Goal: Information Seeking & Learning: Check status

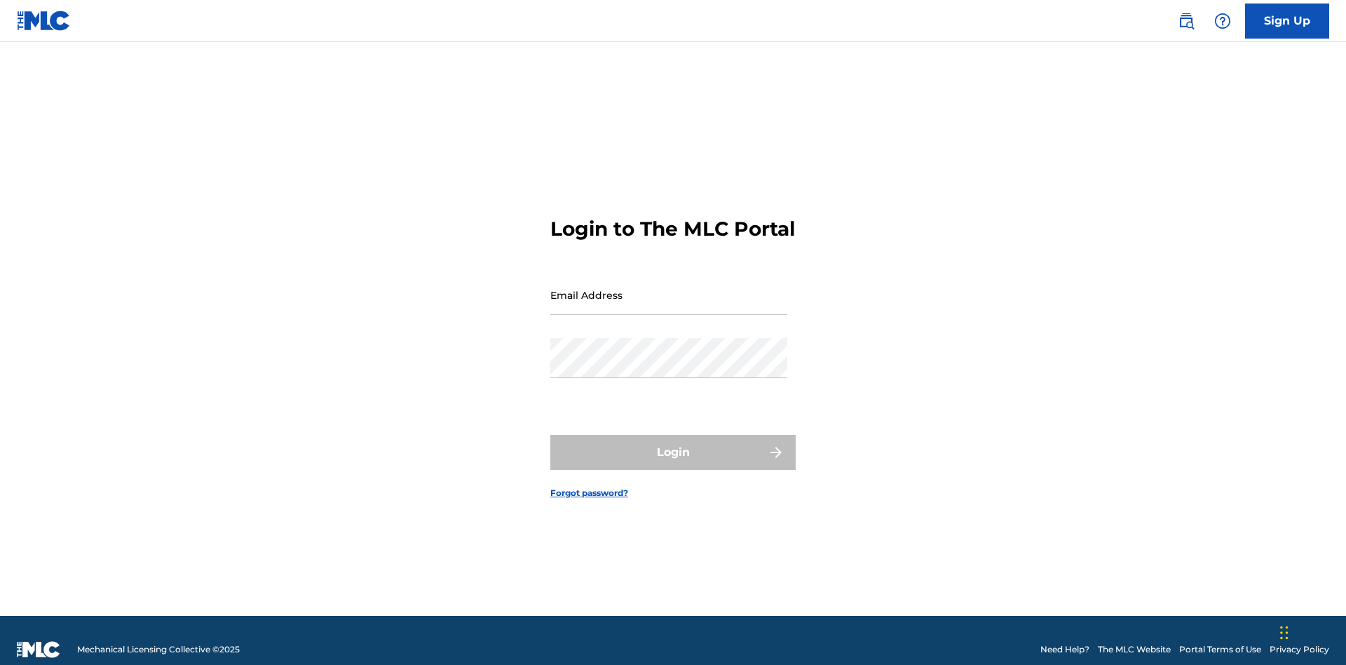
scroll to position [18, 0]
click at [669, 288] on input "Email Address" at bounding box center [668, 295] width 237 height 40
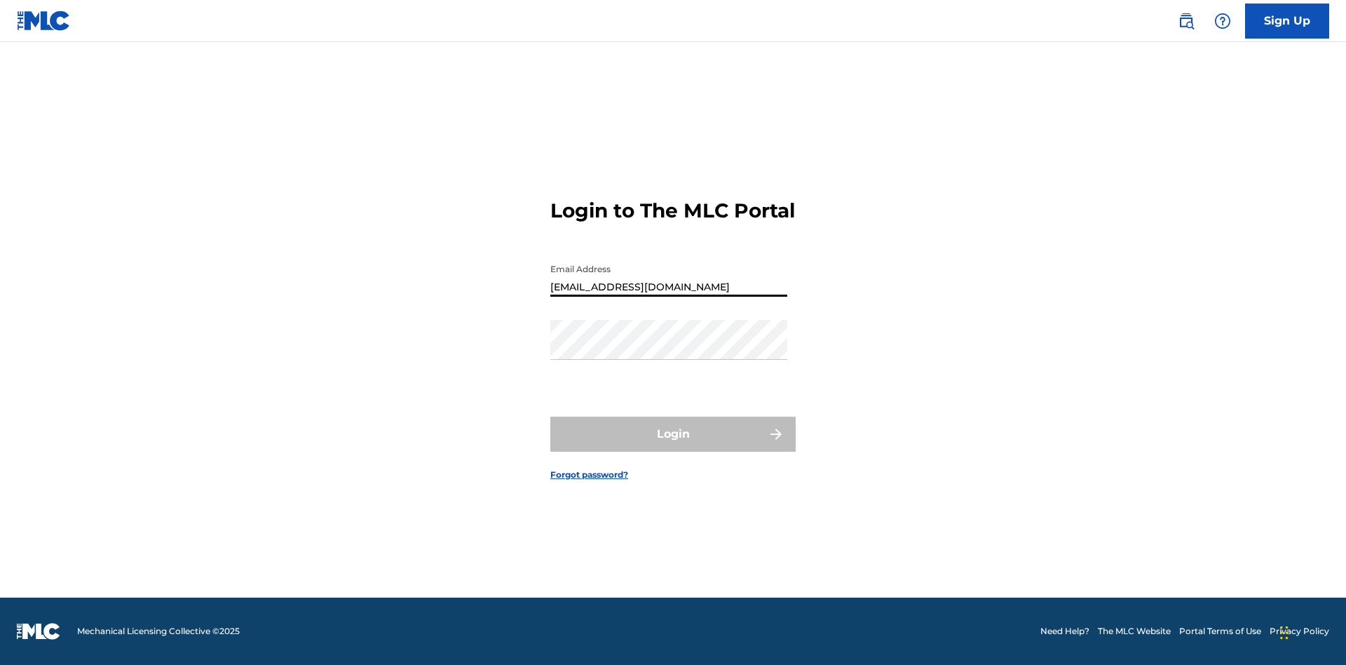
type input "[EMAIL_ADDRESS][DOMAIN_NAME]"
click at [673, 446] on button "Login" at bounding box center [672, 434] width 245 height 35
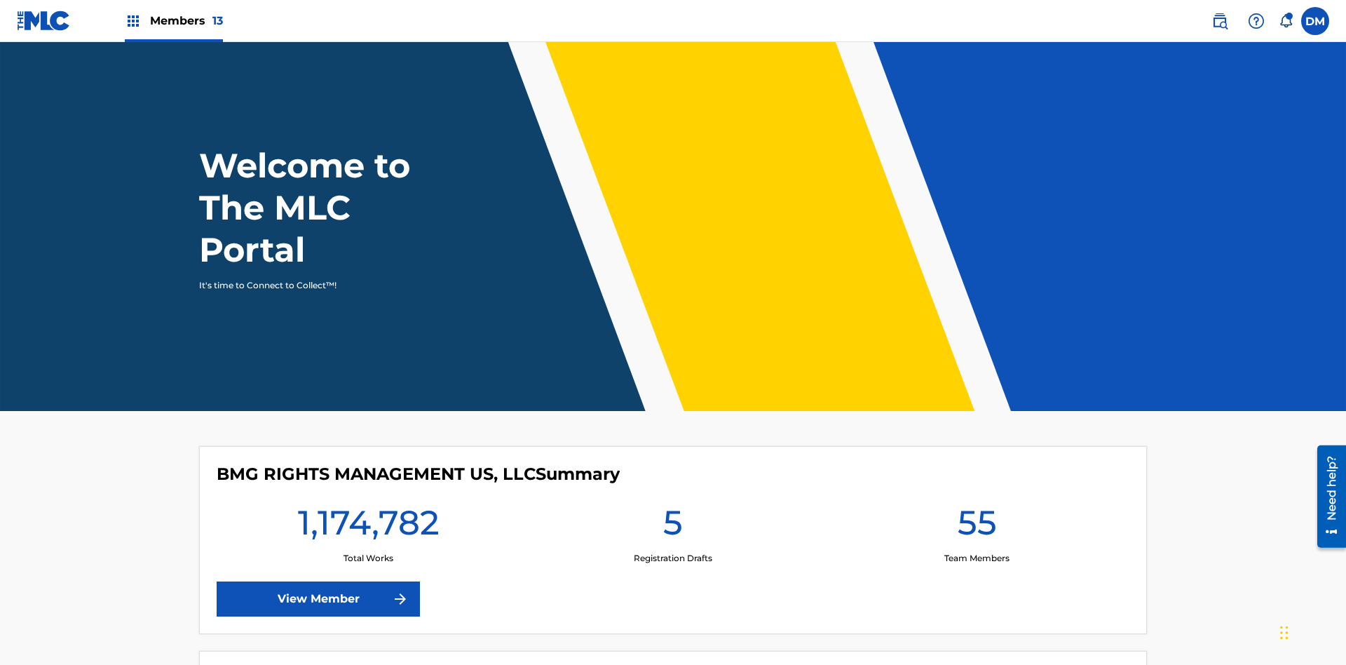
click at [173, 20] on span "Members 13" at bounding box center [186, 21] width 73 height 16
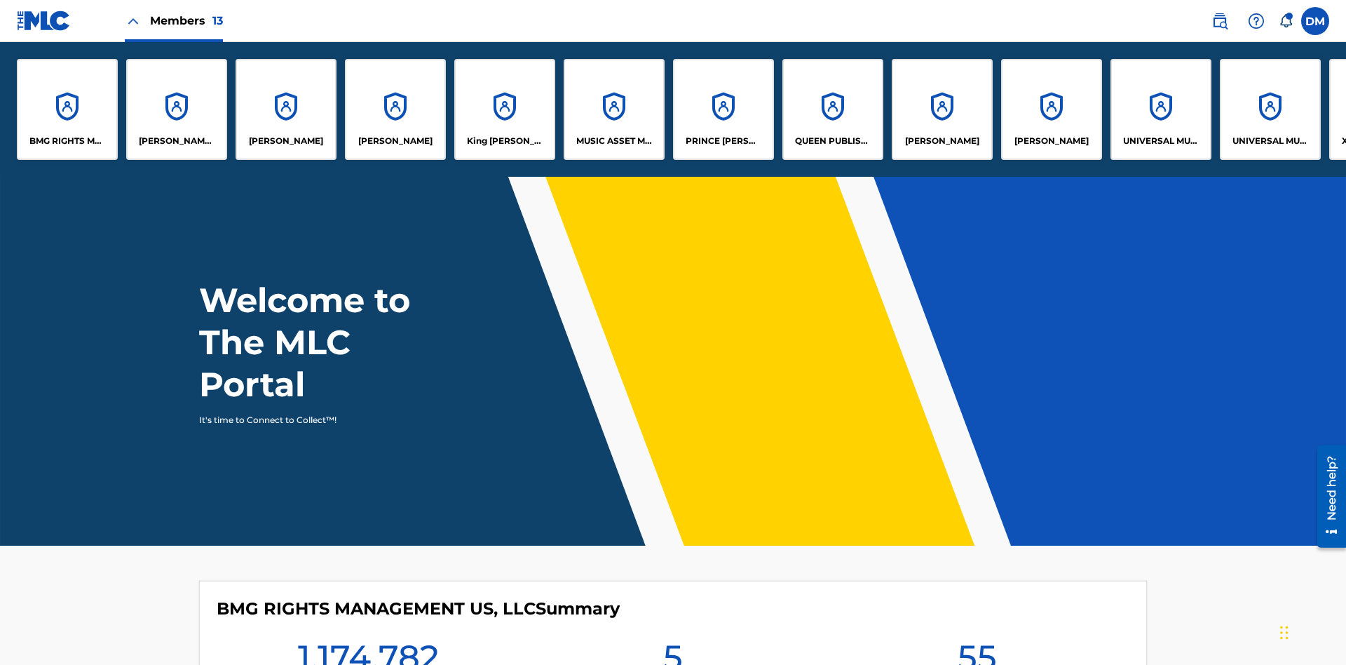
click at [1160, 141] on p "UNIVERSAL MUSIC PUB GROUP" at bounding box center [1161, 141] width 76 height 13
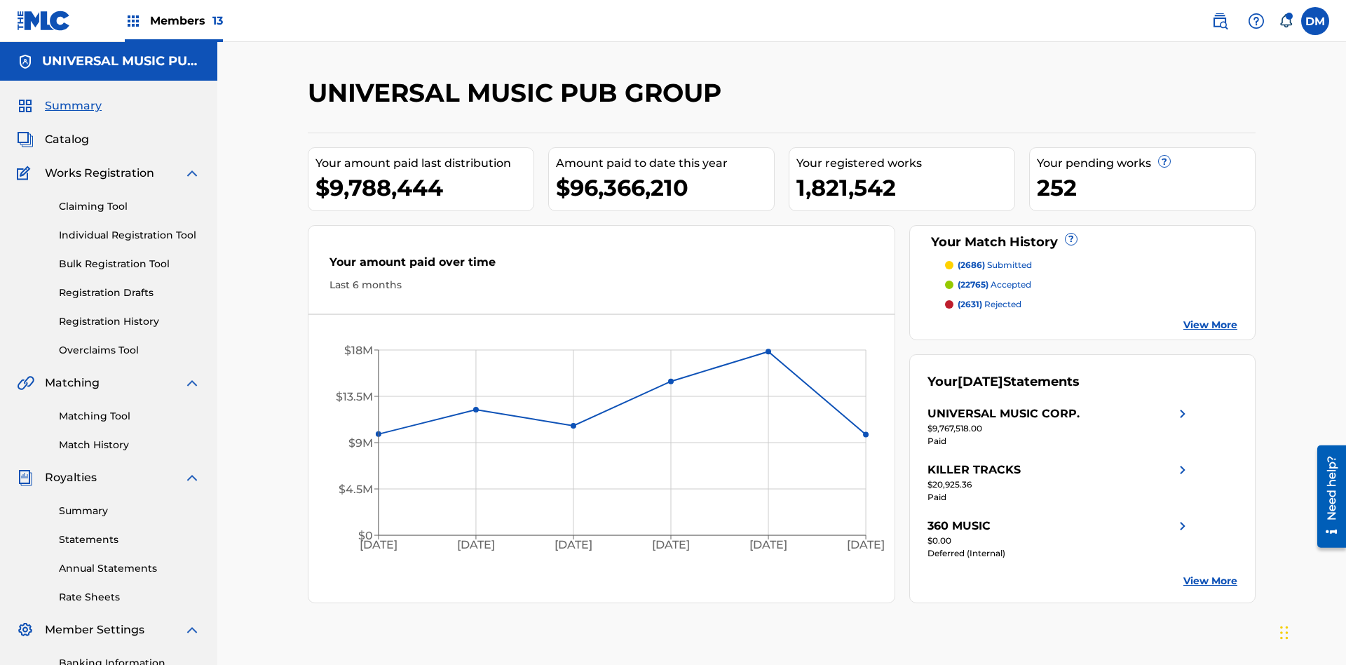
click at [130, 314] on link "Registration History" at bounding box center [130, 321] width 142 height 15
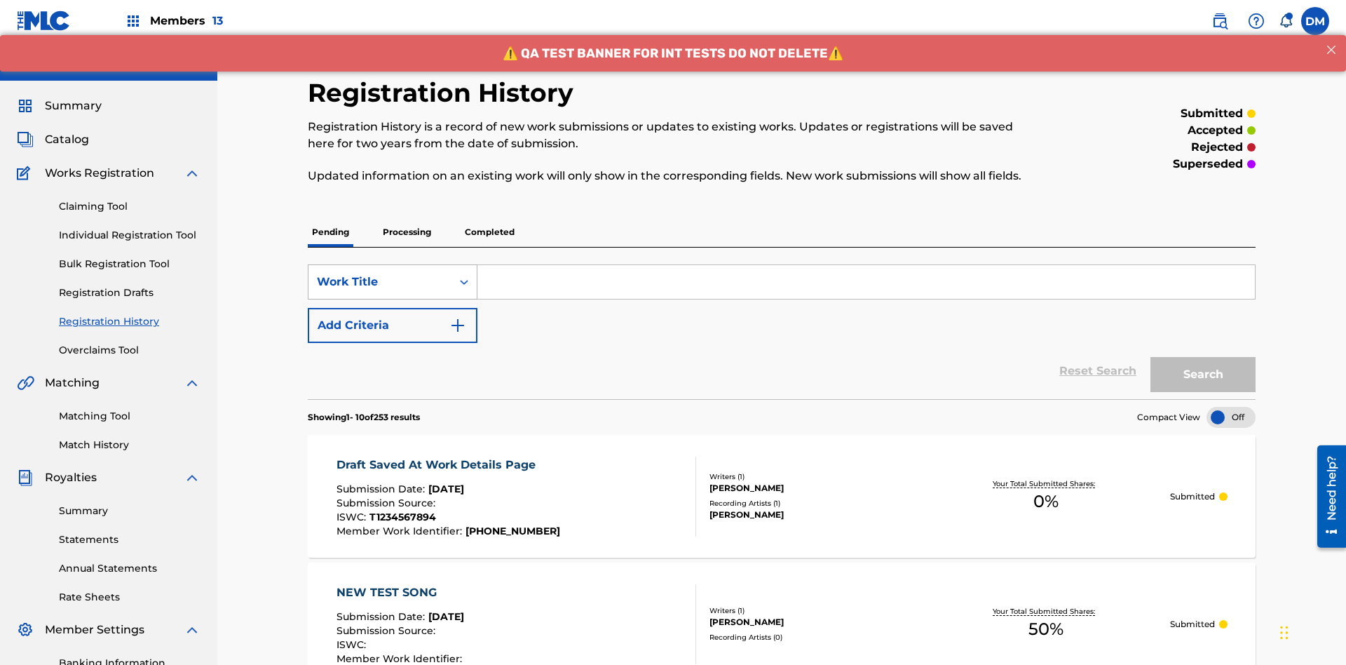
click at [380, 273] on div "Work Title" at bounding box center [380, 281] width 126 height 17
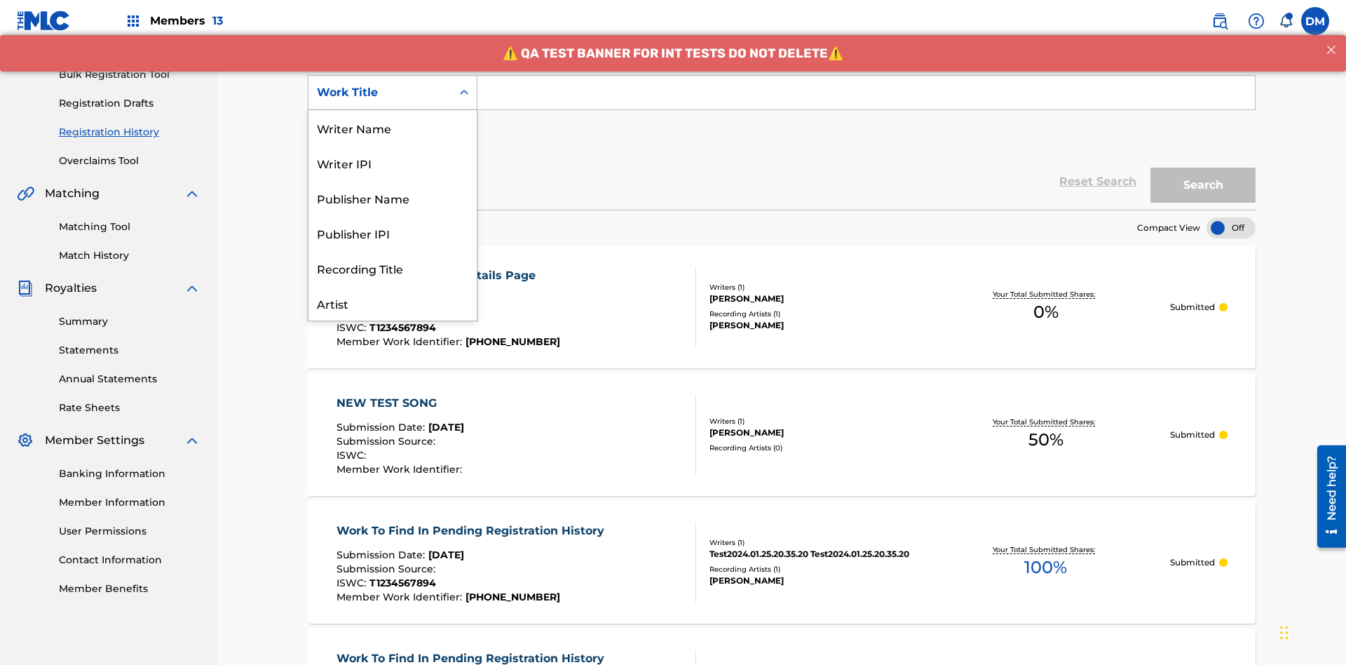
scroll to position [70, 0]
click at [393, 268] on div "ISRC" at bounding box center [393, 267] width 168 height 35
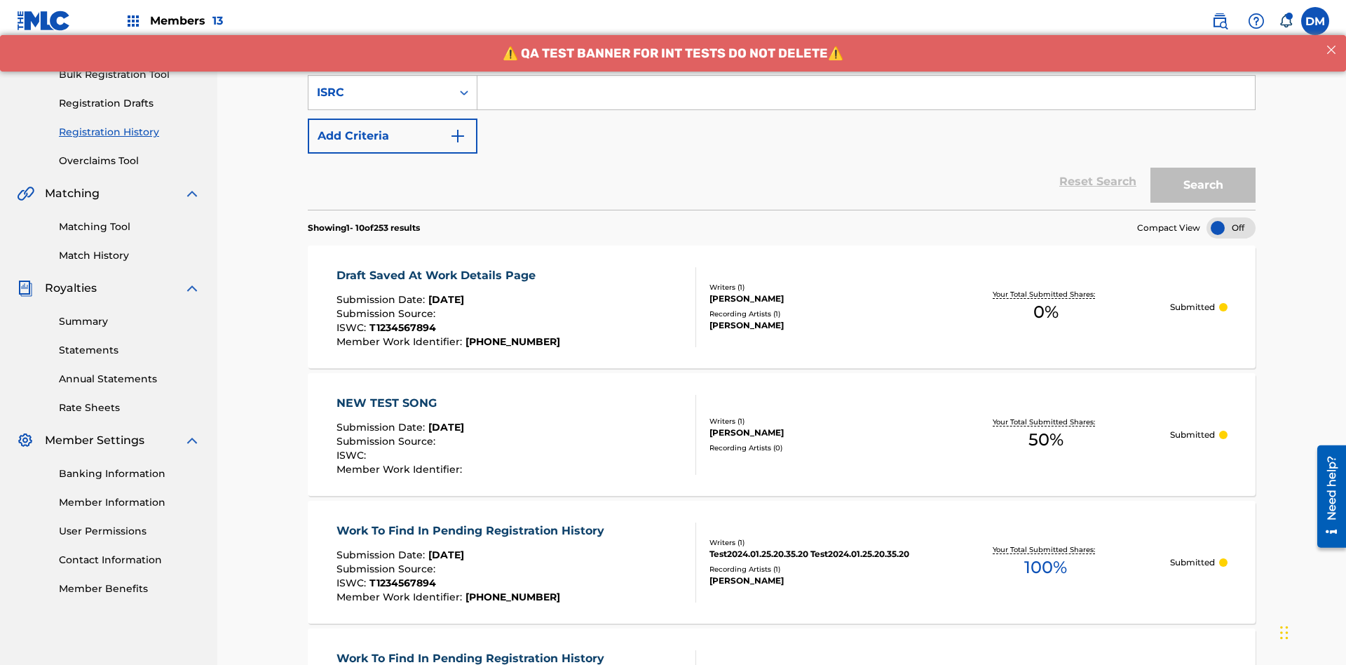
click at [866, 101] on input "Search Form" at bounding box center [867, 93] width 778 height 34
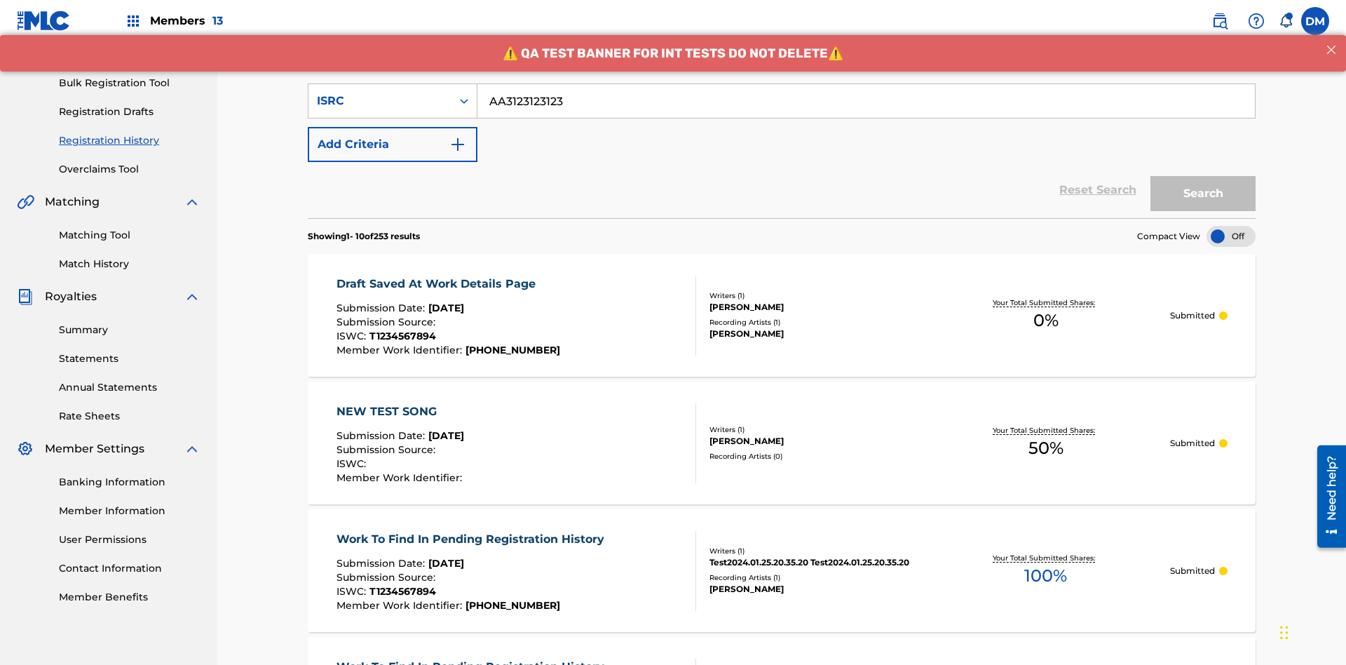
type input "AA3123123123"
click at [1203, 176] on button "Search" at bounding box center [1203, 193] width 105 height 35
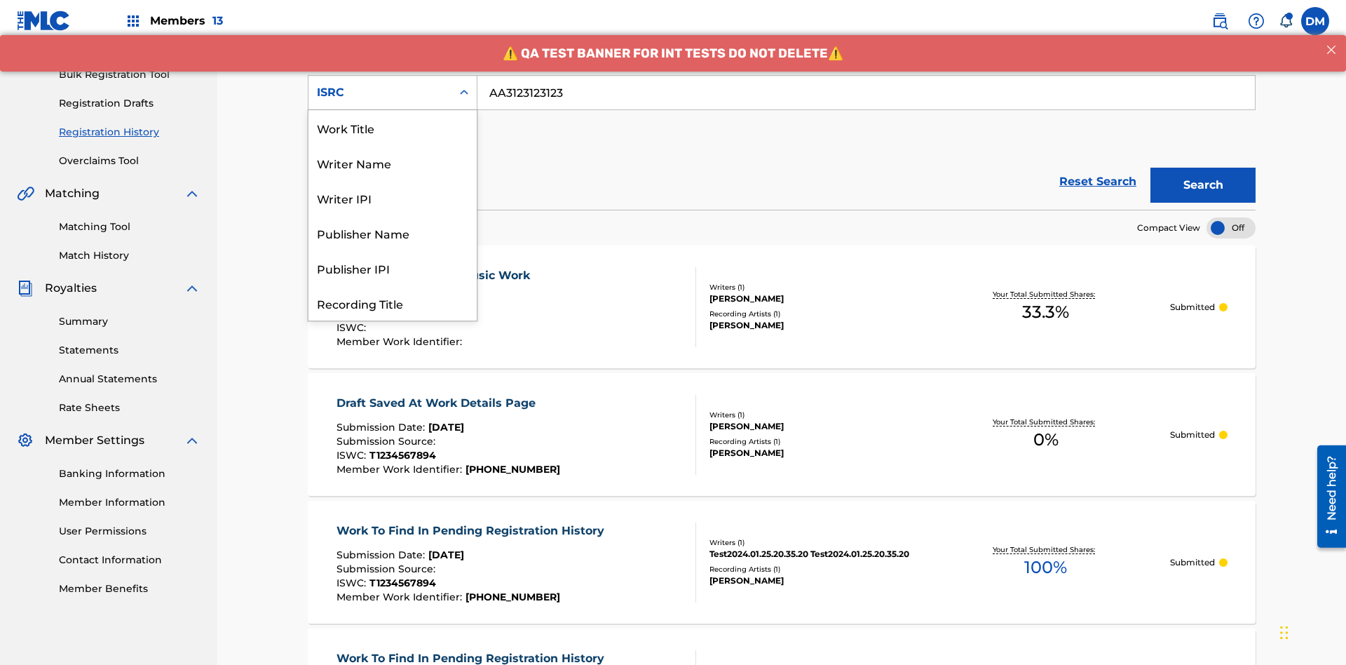
scroll to position [70, 0]
click at [393, 233] on div "Recording Title" at bounding box center [393, 232] width 168 height 35
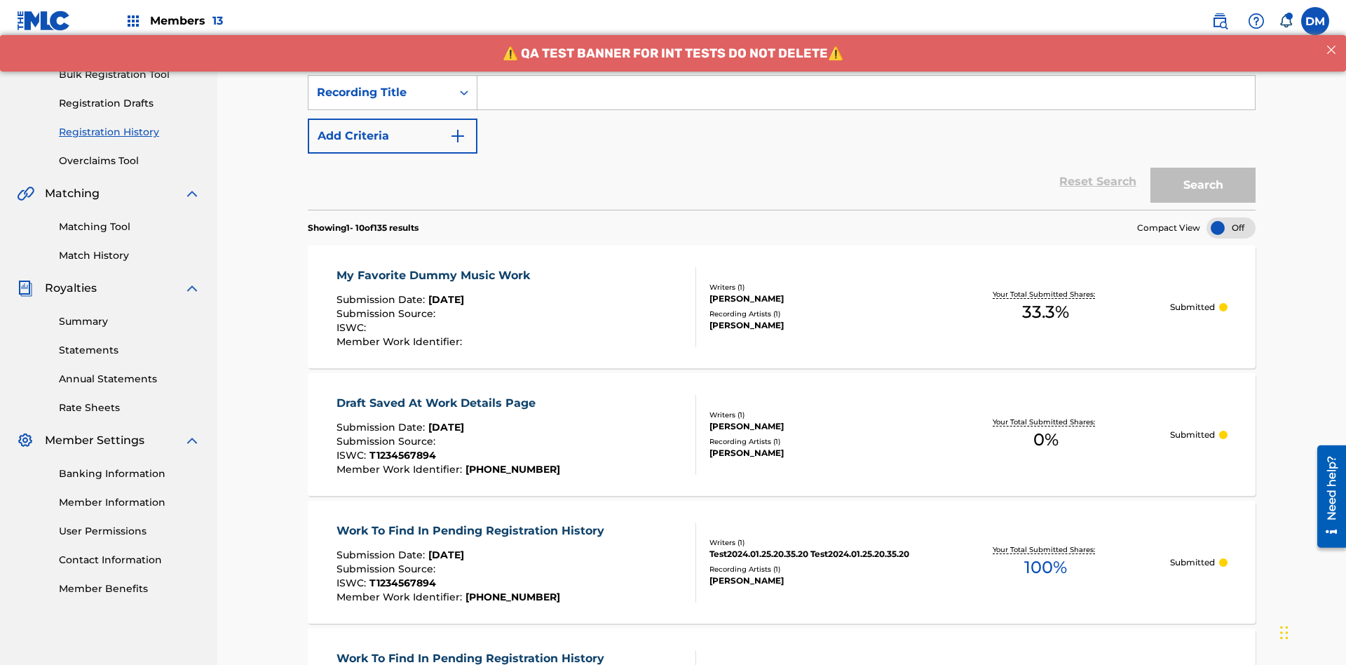
click at [866, 101] on input "Search Form" at bounding box center [867, 93] width 778 height 34
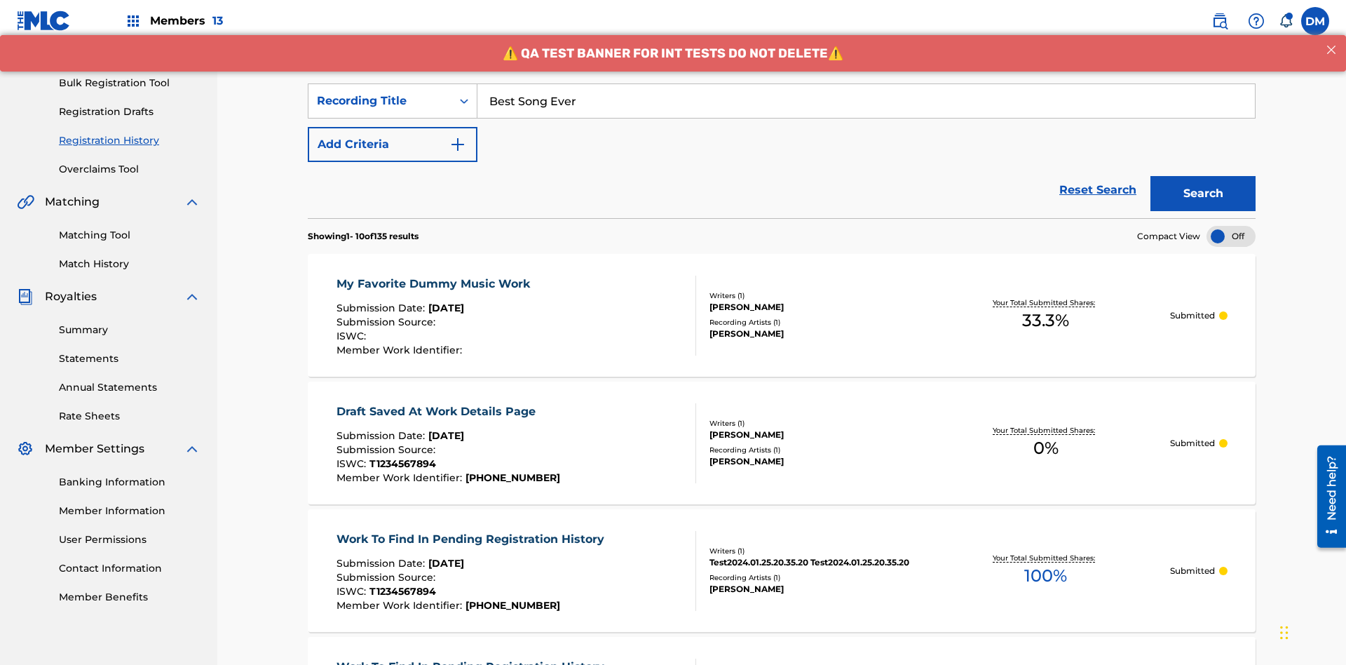
scroll to position [205, 0]
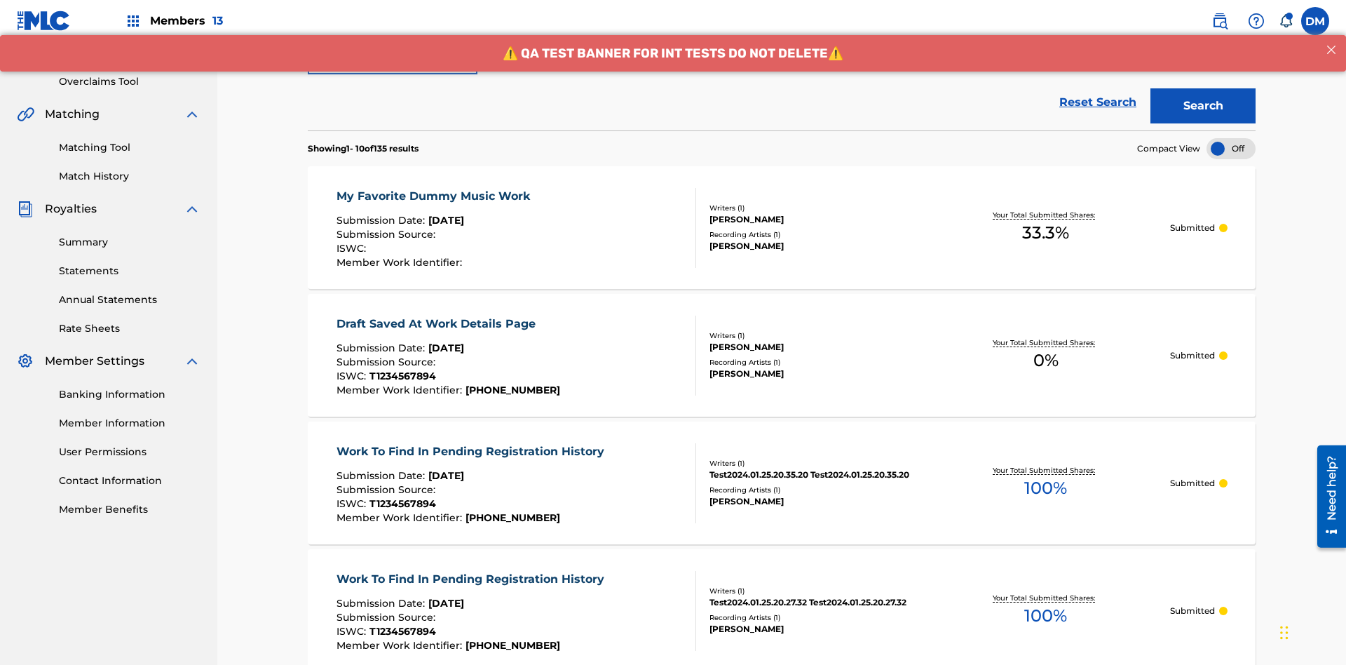
type input "Best Song Ever"
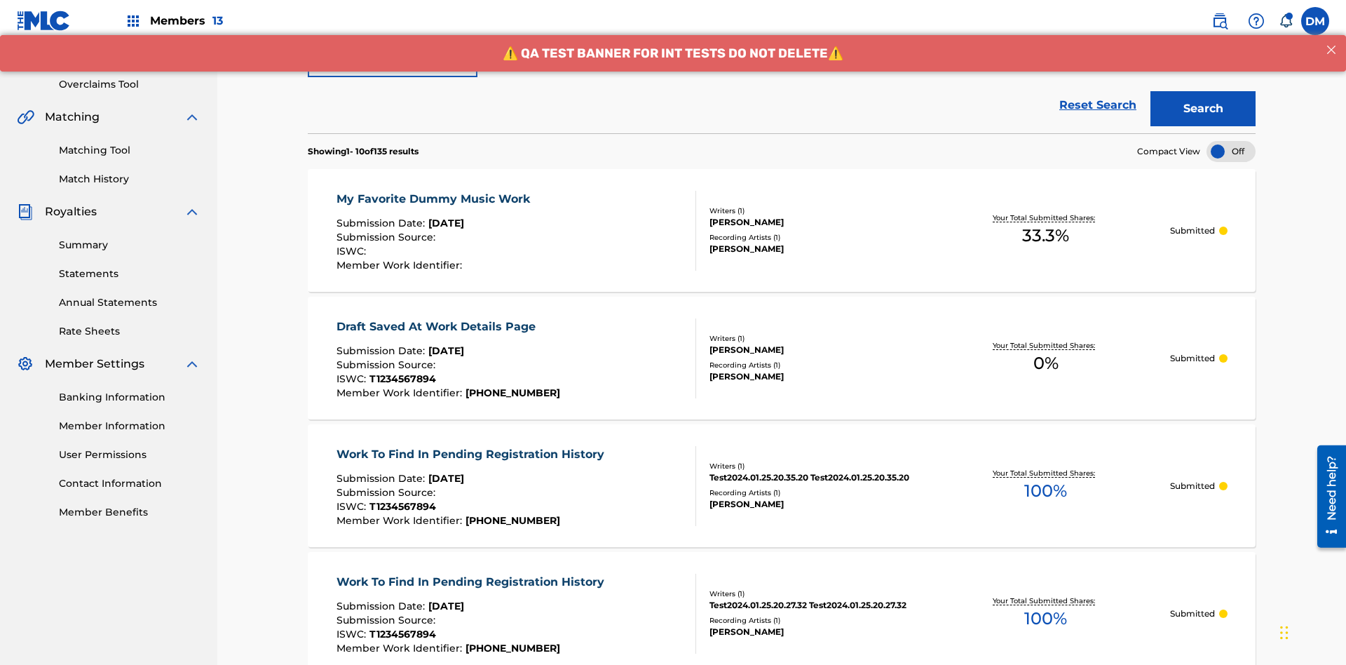
click at [1203, 102] on button "Search" at bounding box center [1203, 108] width 105 height 35
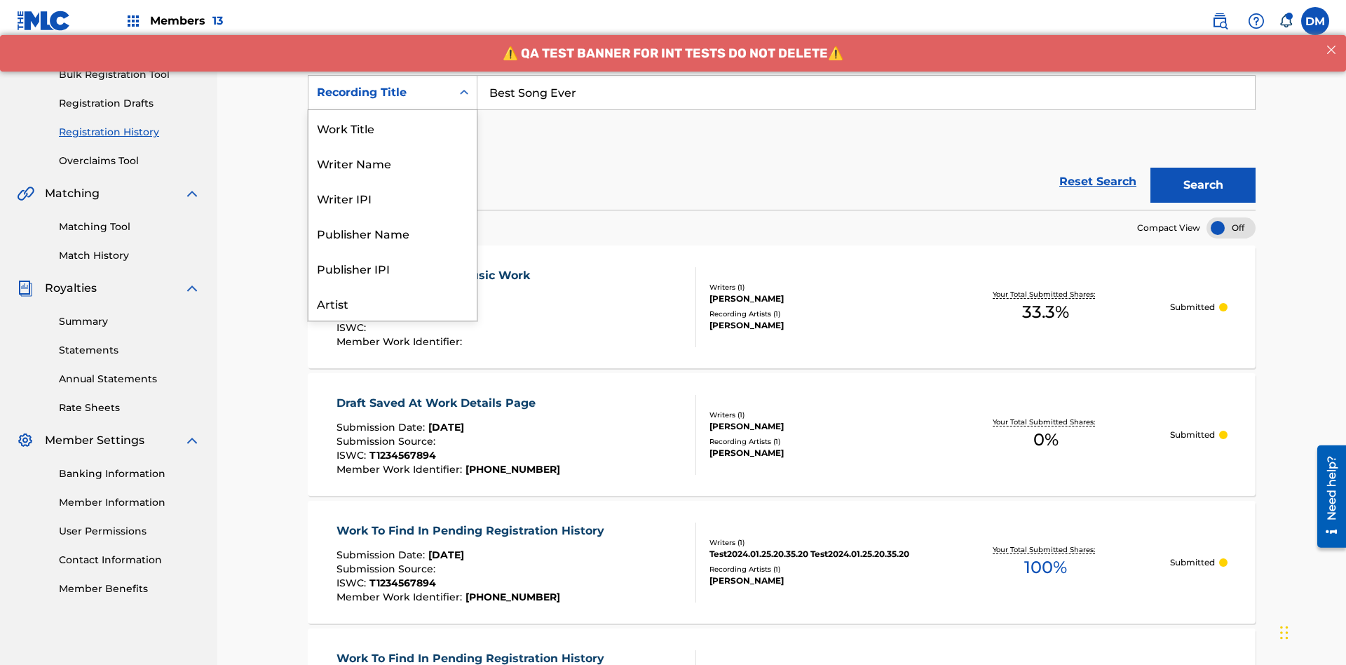
scroll to position [70, 0]
click at [393, 75] on div "Work Title" at bounding box center [393, 57] width 168 height 35
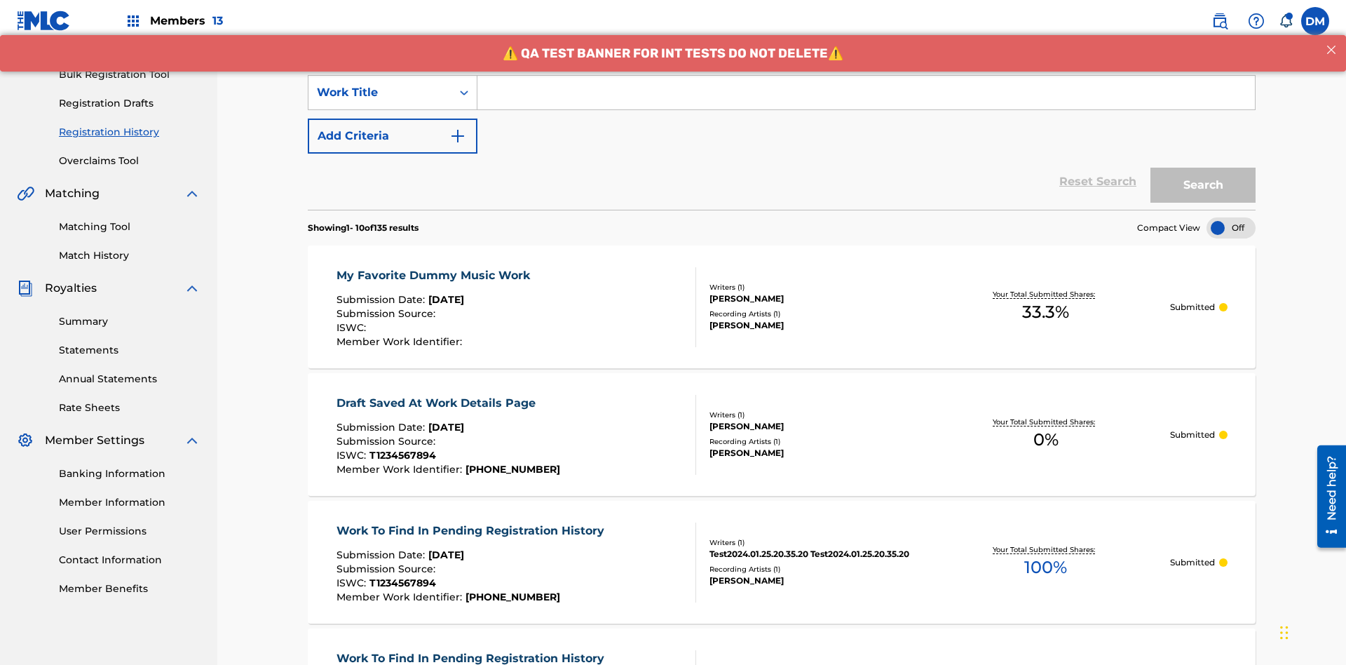
scroll to position [0, 0]
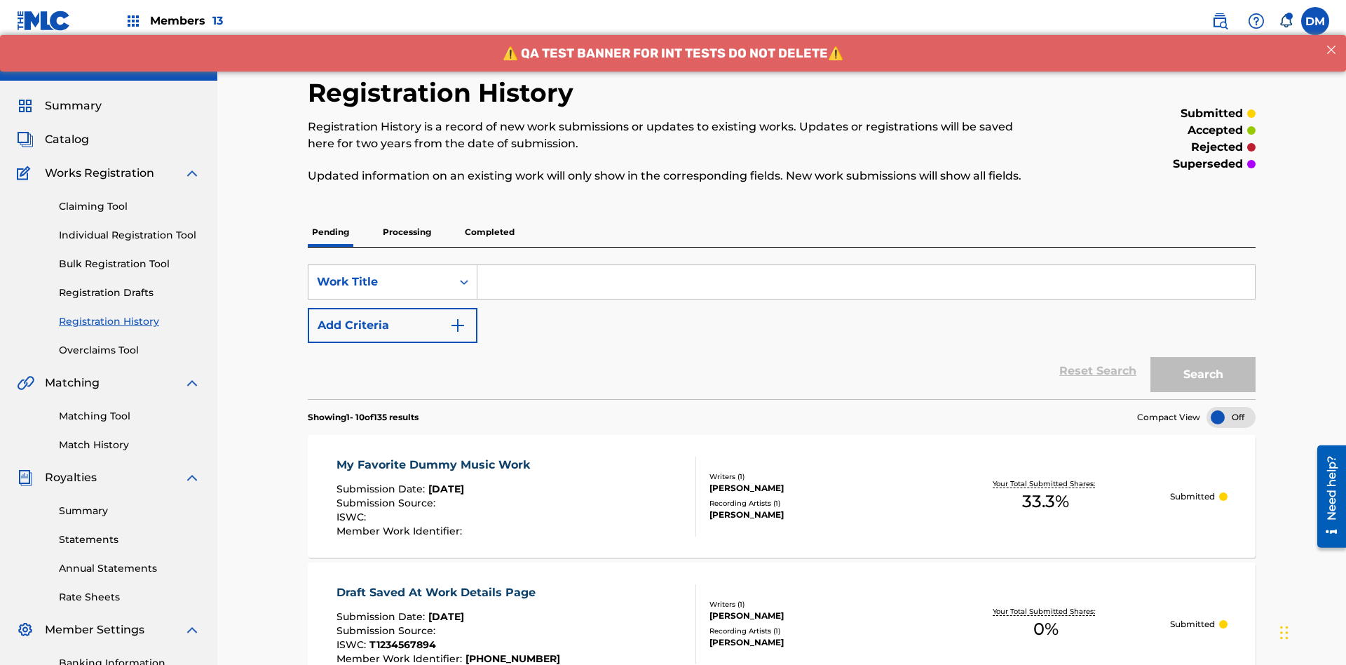
click at [866, 265] on input "Search Form" at bounding box center [867, 282] width 778 height 34
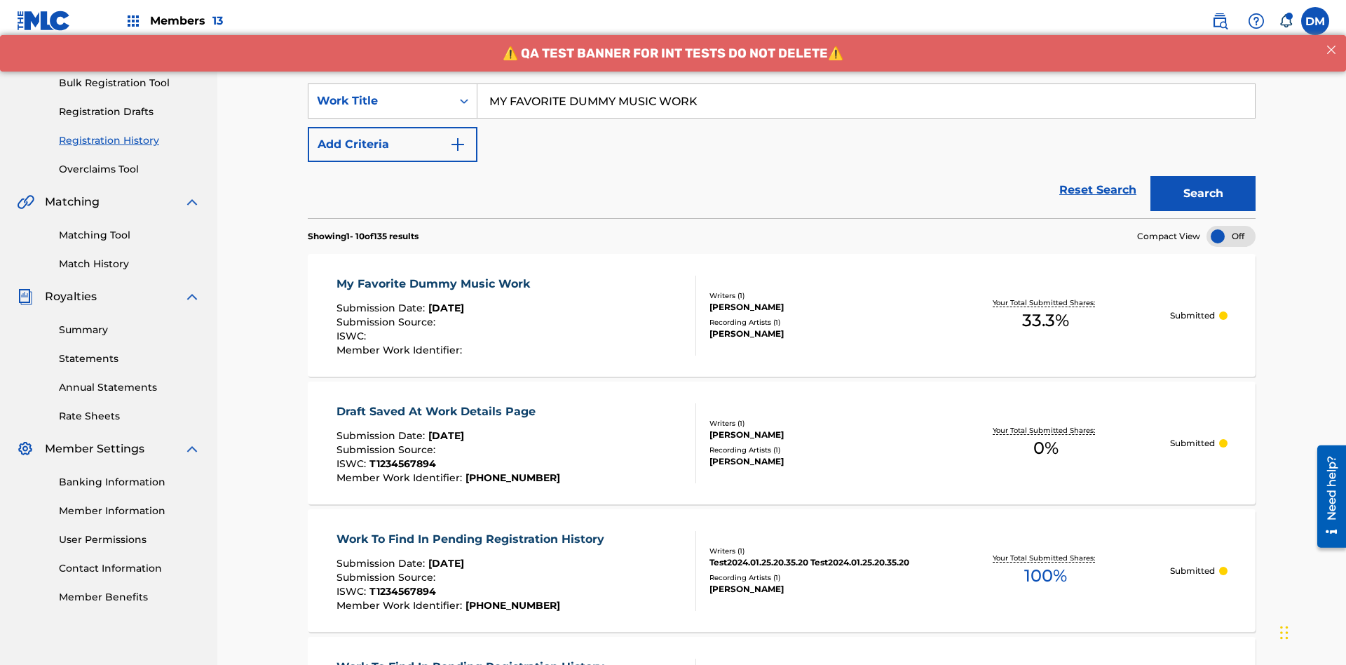
type input "MY FAVORITE DUMMY MUSIC WORK"
click at [1203, 176] on button "Search" at bounding box center [1203, 193] width 105 height 35
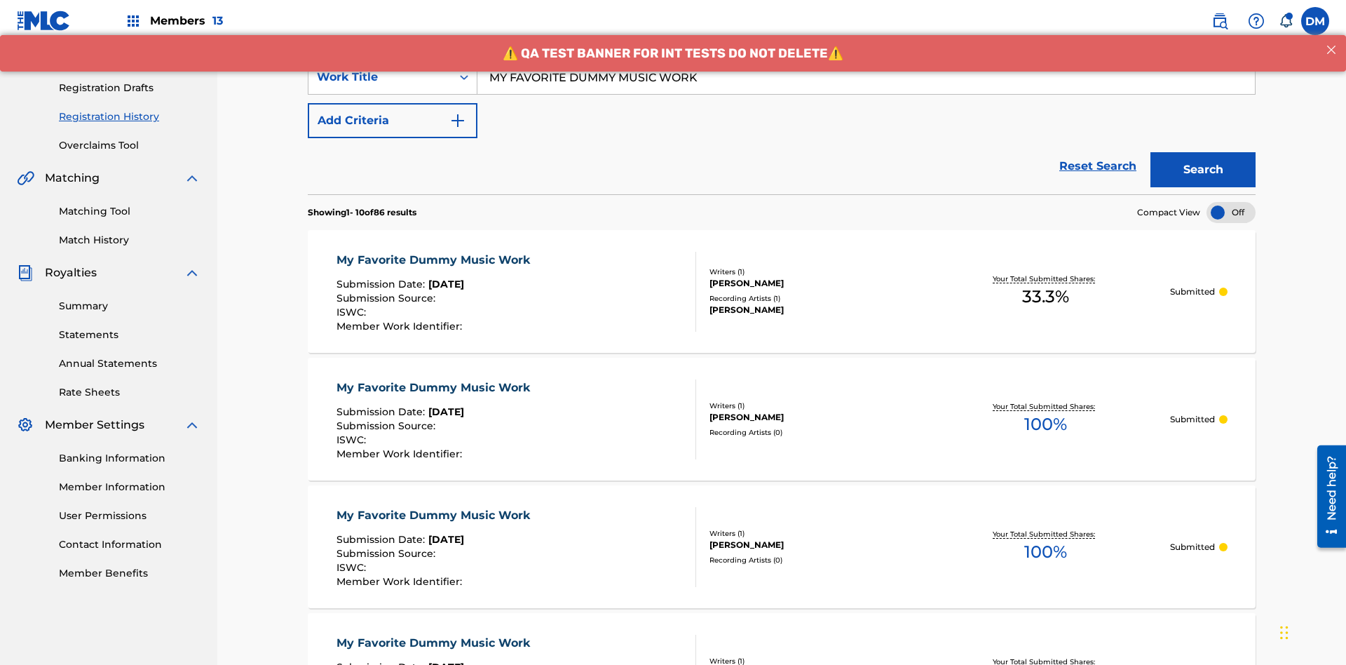
scroll to position [0, 0]
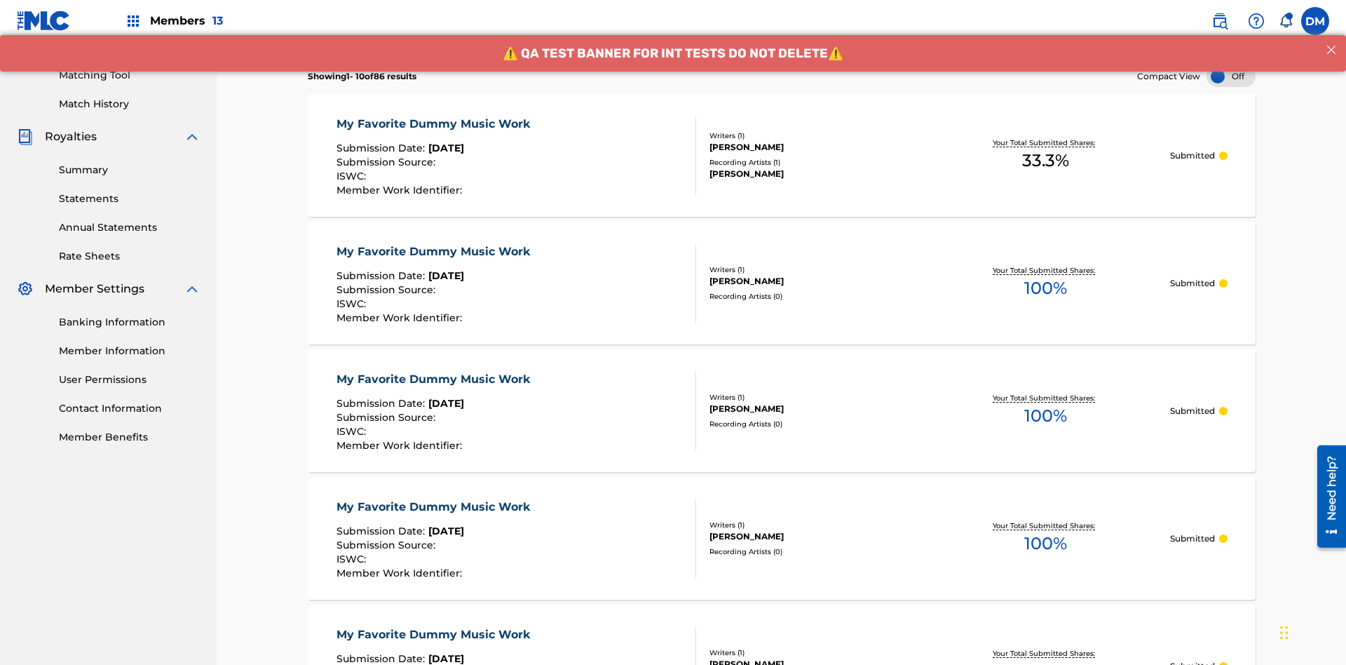
click at [435, 116] on div "My Favorite Dummy Music Work" at bounding box center [437, 124] width 201 height 17
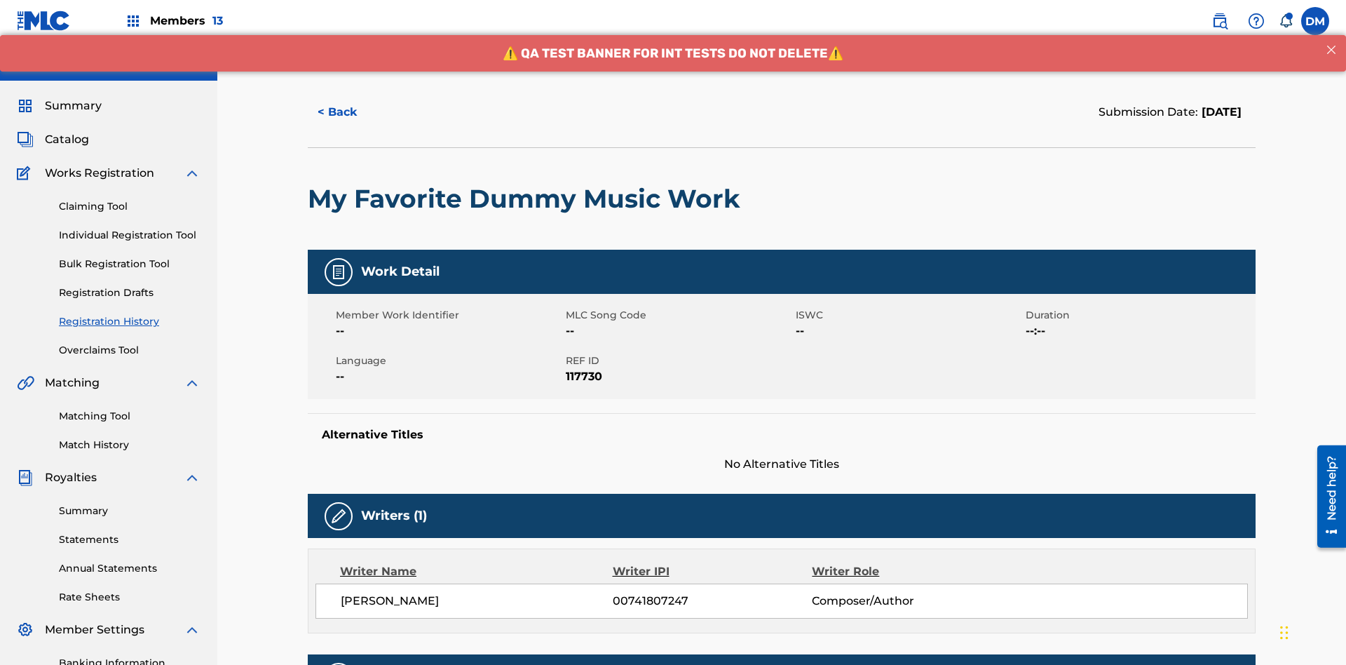
click at [350, 102] on button "< Back" at bounding box center [350, 112] width 84 height 35
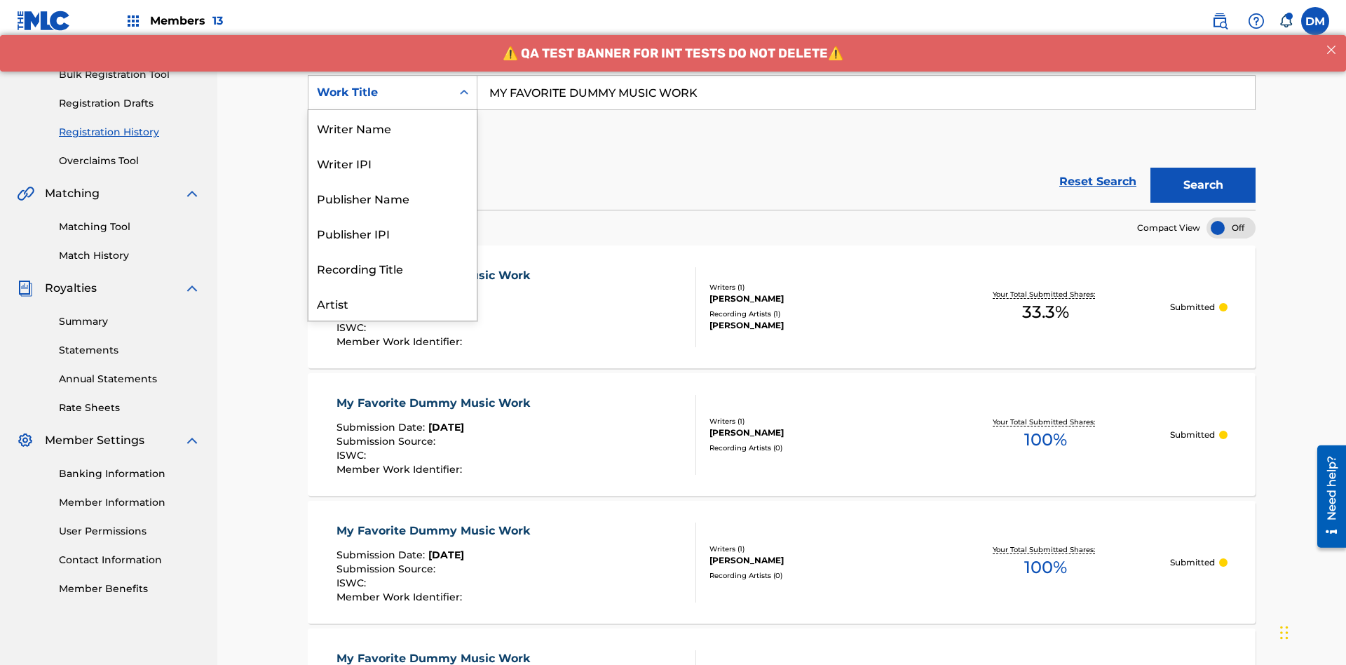
scroll to position [70, 0]
click at [393, 75] on div "Writer Name" at bounding box center [393, 57] width 168 height 35
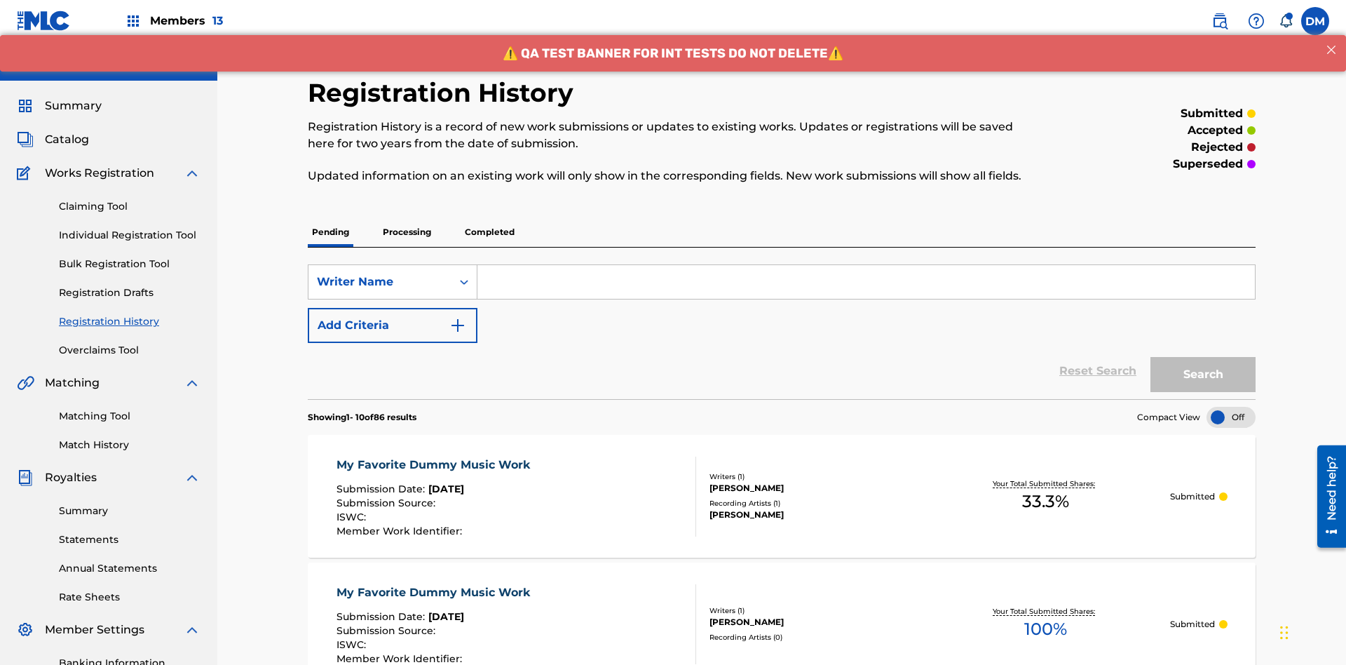
click at [866, 265] on input "Search Form" at bounding box center [867, 282] width 778 height 34
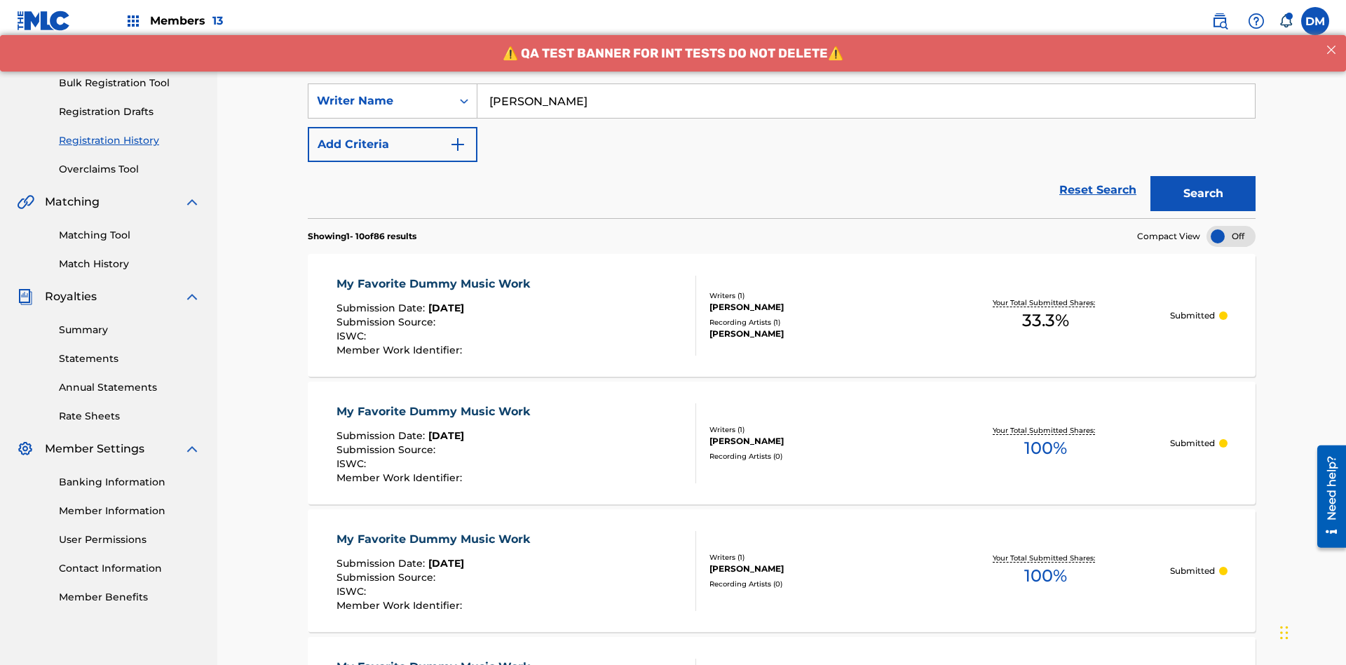
type input "[PERSON_NAME]"
click at [1203, 176] on button "Search" at bounding box center [1203, 193] width 105 height 35
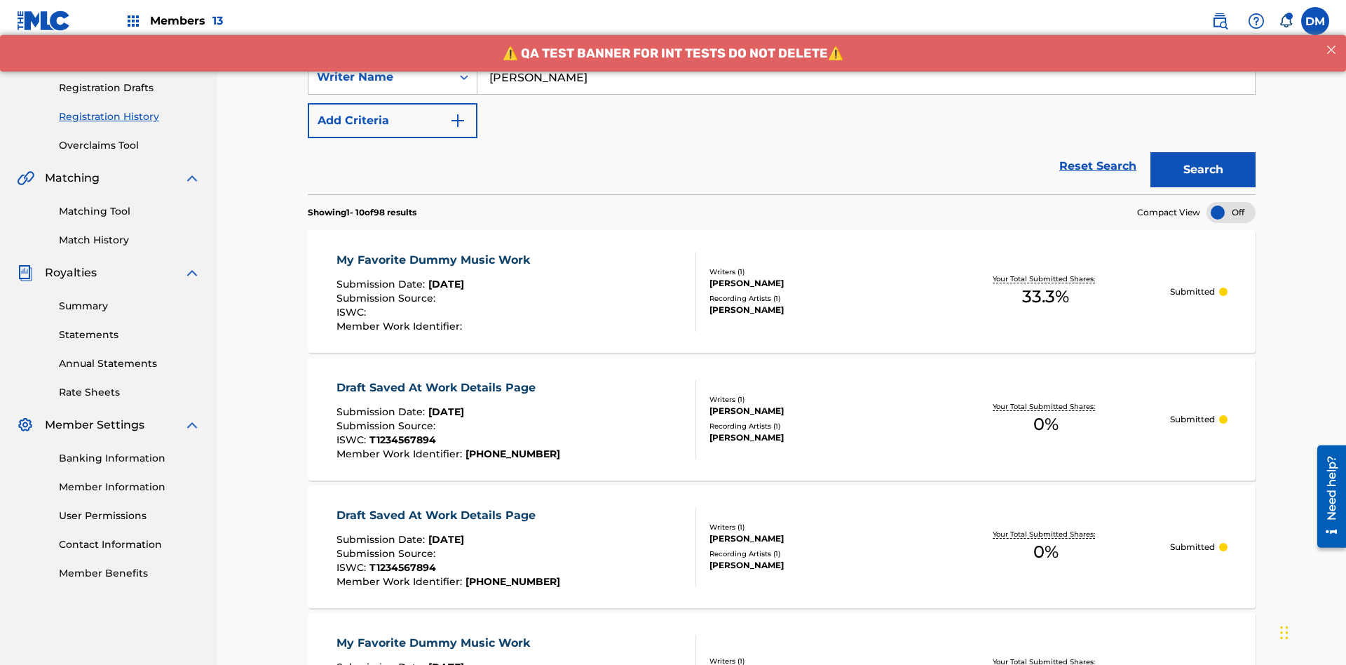
click at [435, 252] on div "My Favorite Dummy Music Work" at bounding box center [437, 260] width 201 height 17
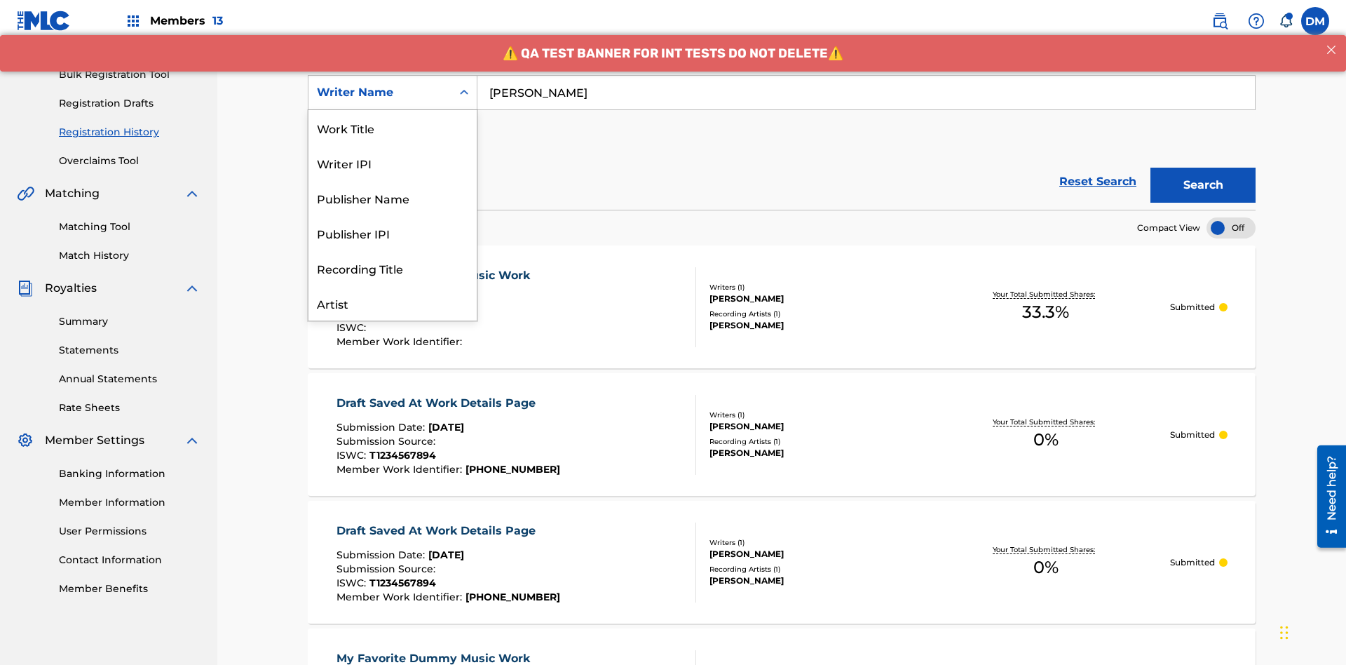
scroll to position [70, 0]
click at [393, 110] on div "Writer IPI" at bounding box center [393, 92] width 168 height 35
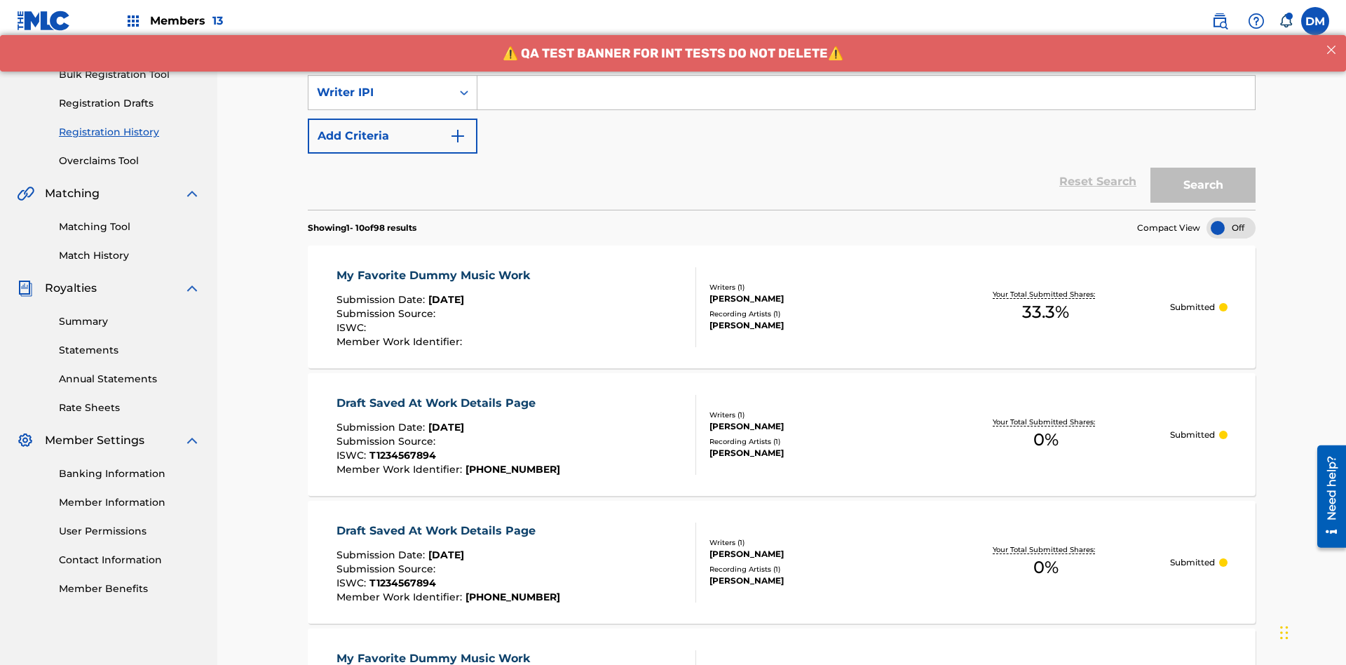
scroll to position [0, 0]
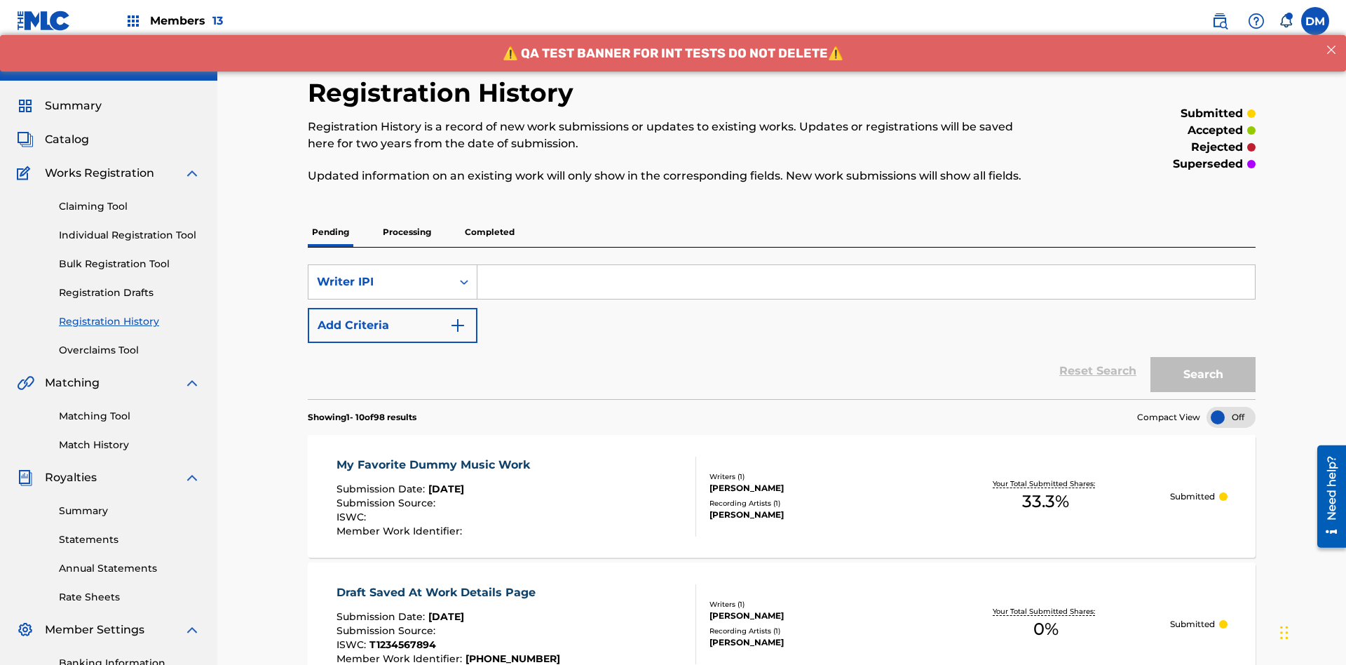
click at [866, 265] on input "Search Form" at bounding box center [867, 282] width 778 height 34
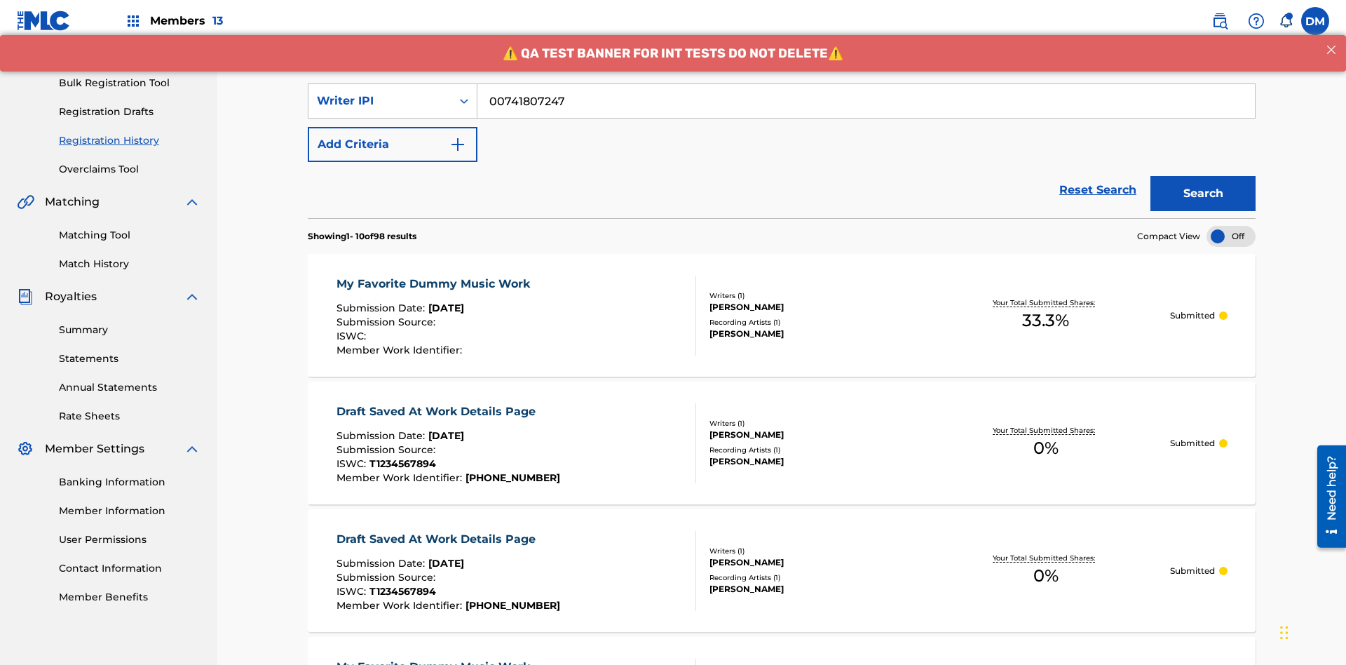
type input "00741807247"
click at [1203, 176] on button "Search" at bounding box center [1203, 193] width 105 height 35
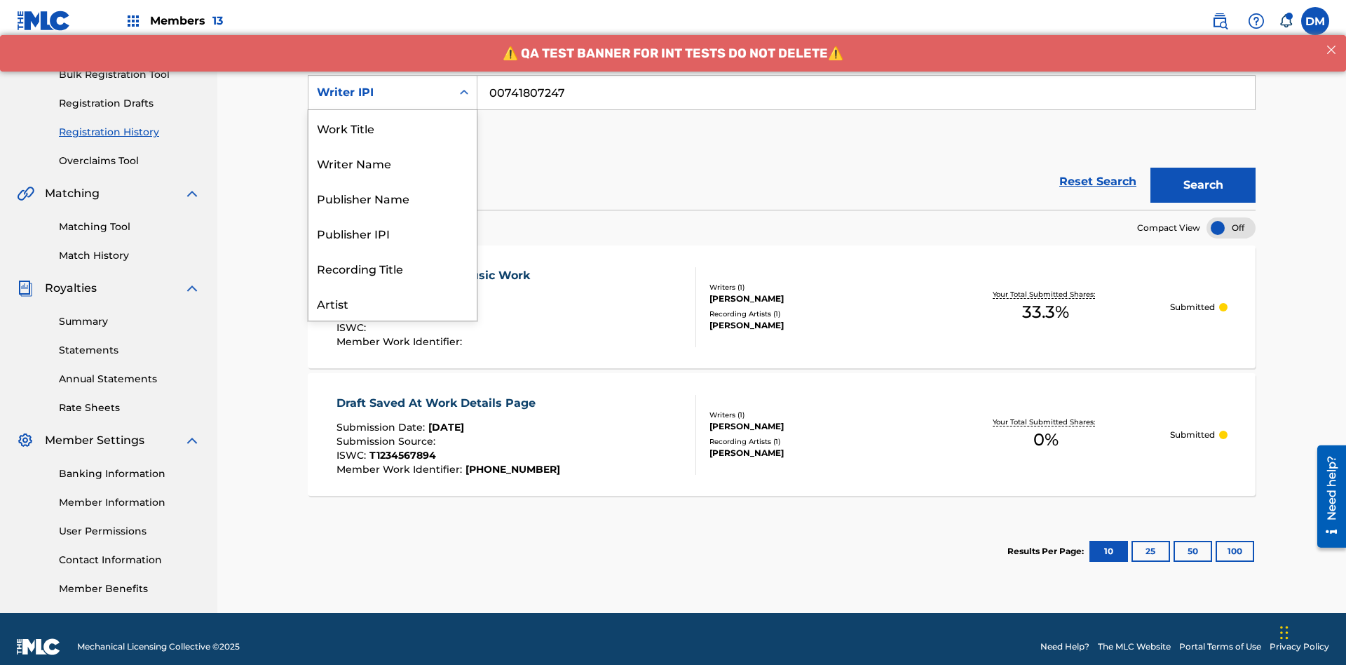
scroll to position [70, 0]
click at [393, 128] on div "Publisher Name" at bounding box center [393, 127] width 168 height 35
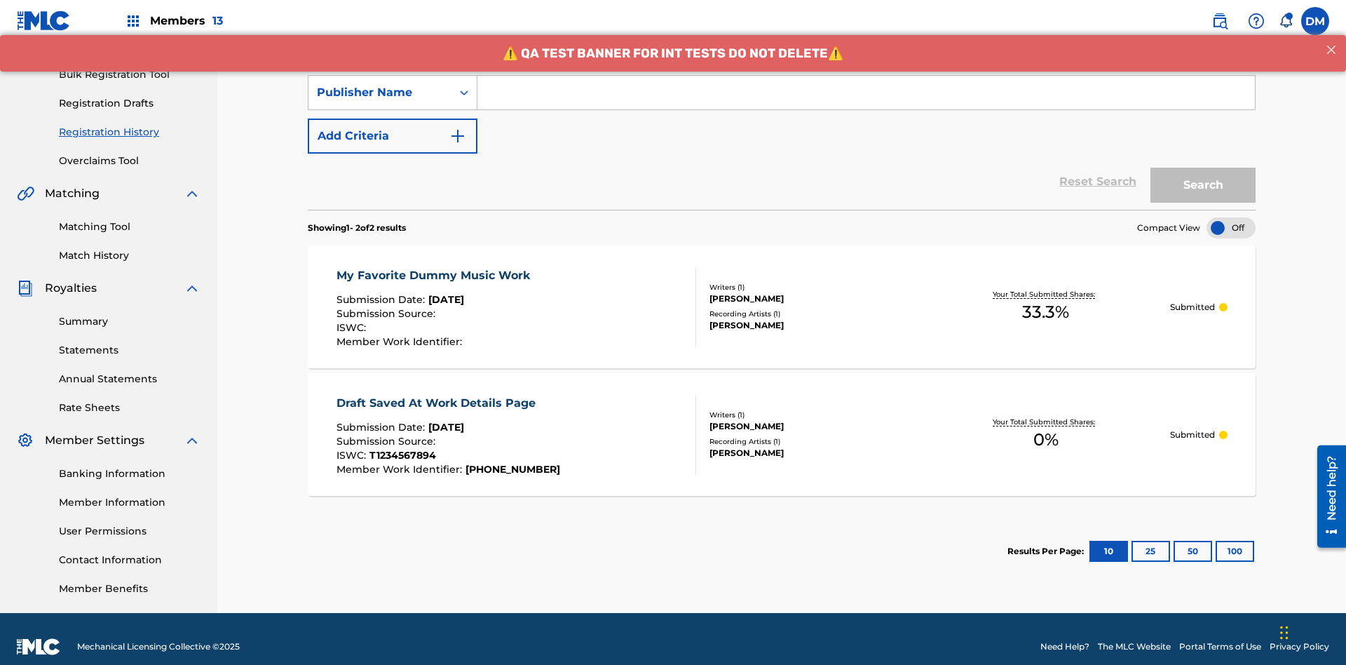
click at [866, 101] on input "Search Form" at bounding box center [867, 93] width 778 height 34
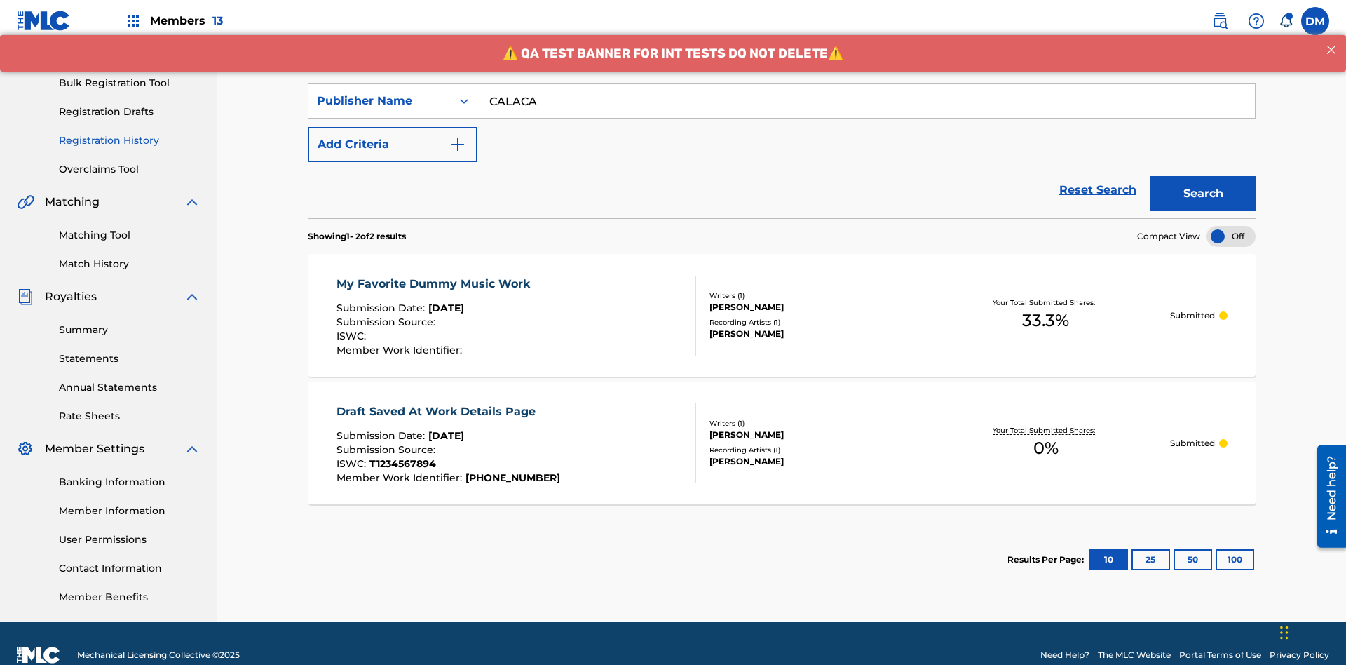
type input "CALACA"
click at [1203, 176] on button "Search" at bounding box center [1203, 193] width 105 height 35
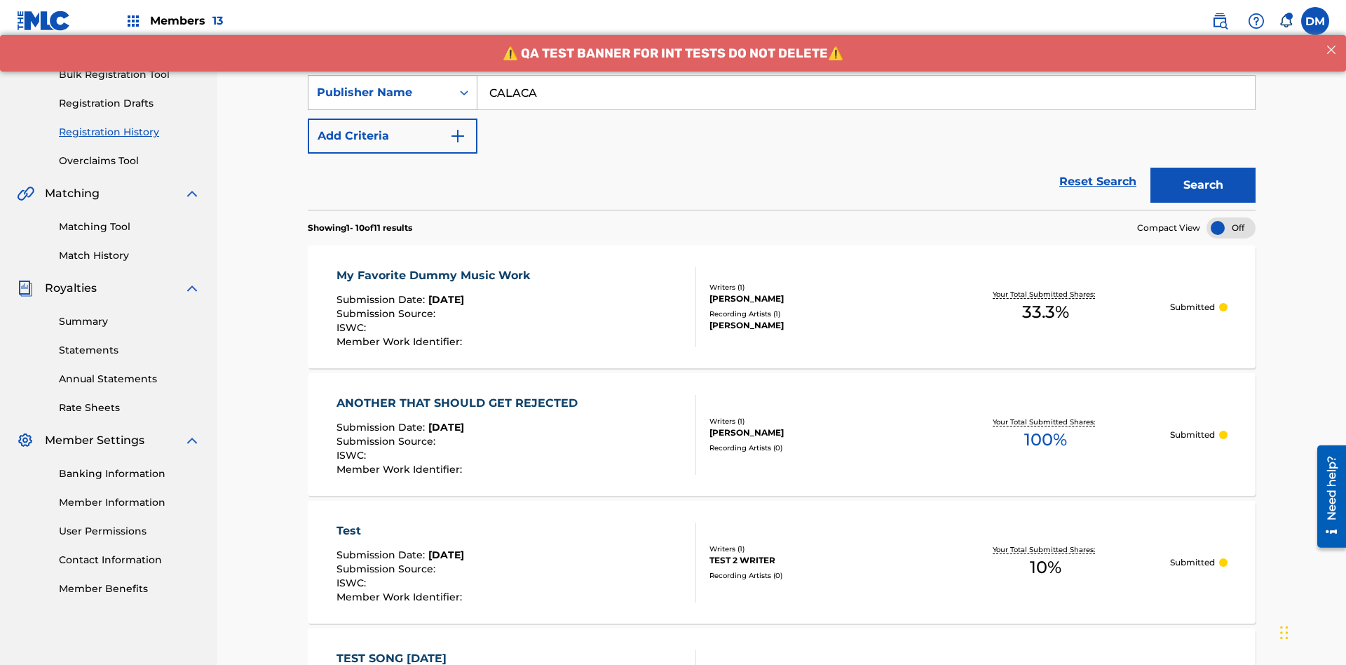
click at [380, 93] on div "Publisher Name" at bounding box center [380, 92] width 126 height 17
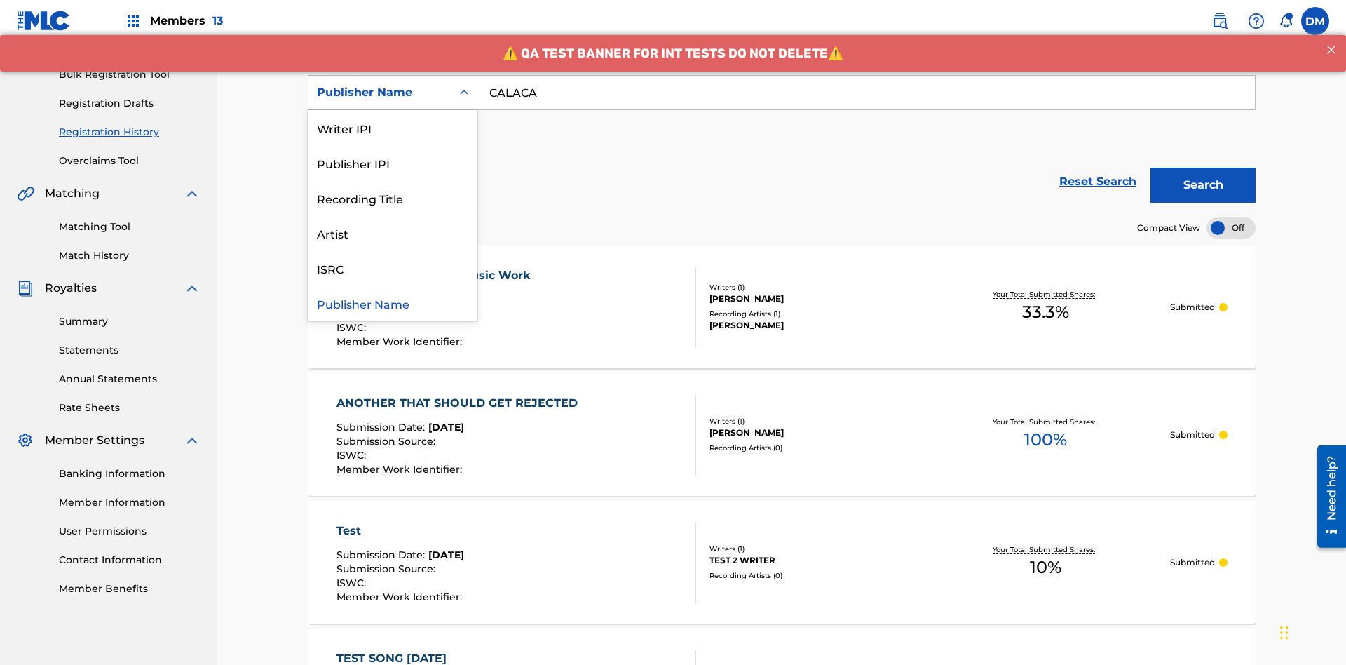
click at [393, 163] on div "Publisher IPI" at bounding box center [393, 162] width 168 height 35
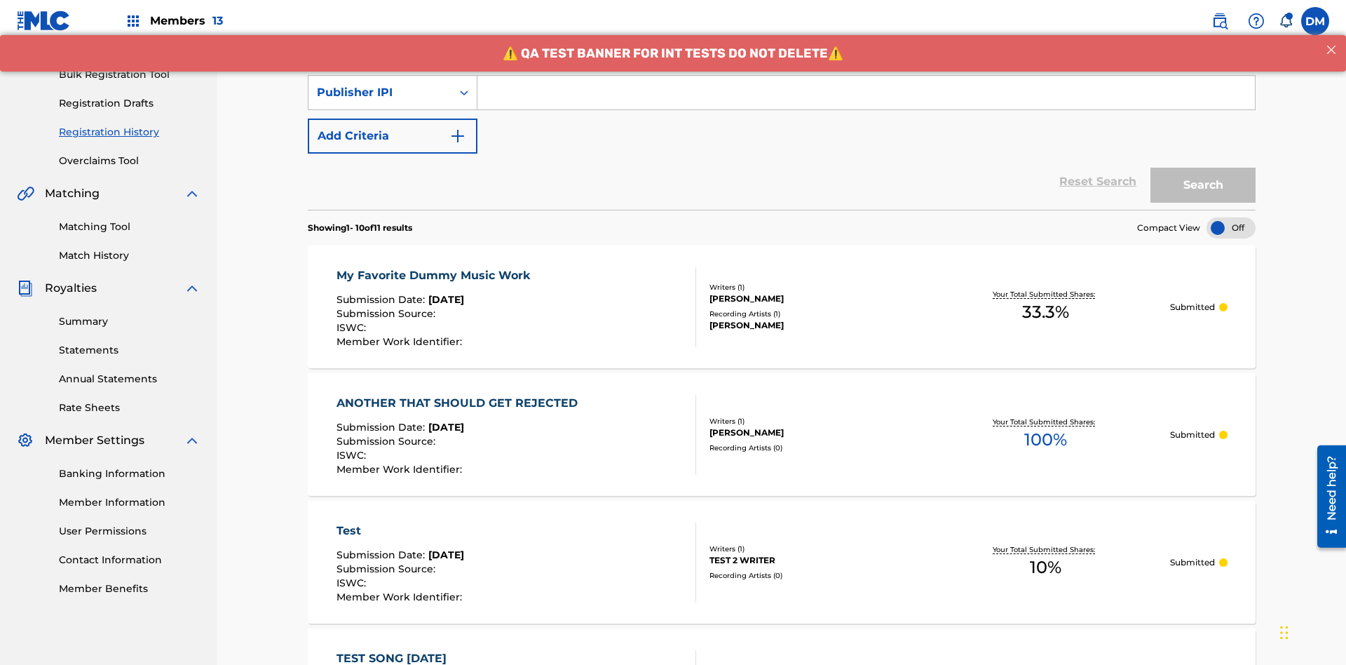
click at [866, 101] on input "Search Form" at bounding box center [867, 93] width 778 height 34
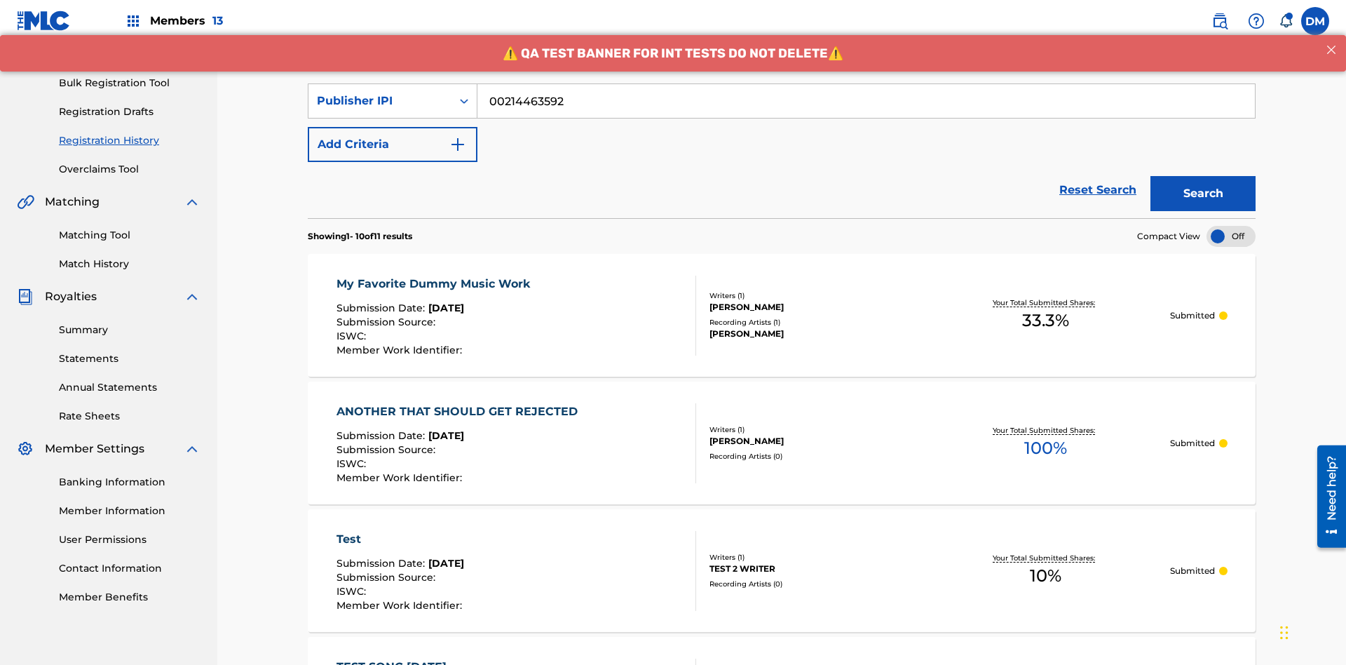
type input "00214463592"
click at [1203, 176] on button "Search" at bounding box center [1203, 193] width 105 height 35
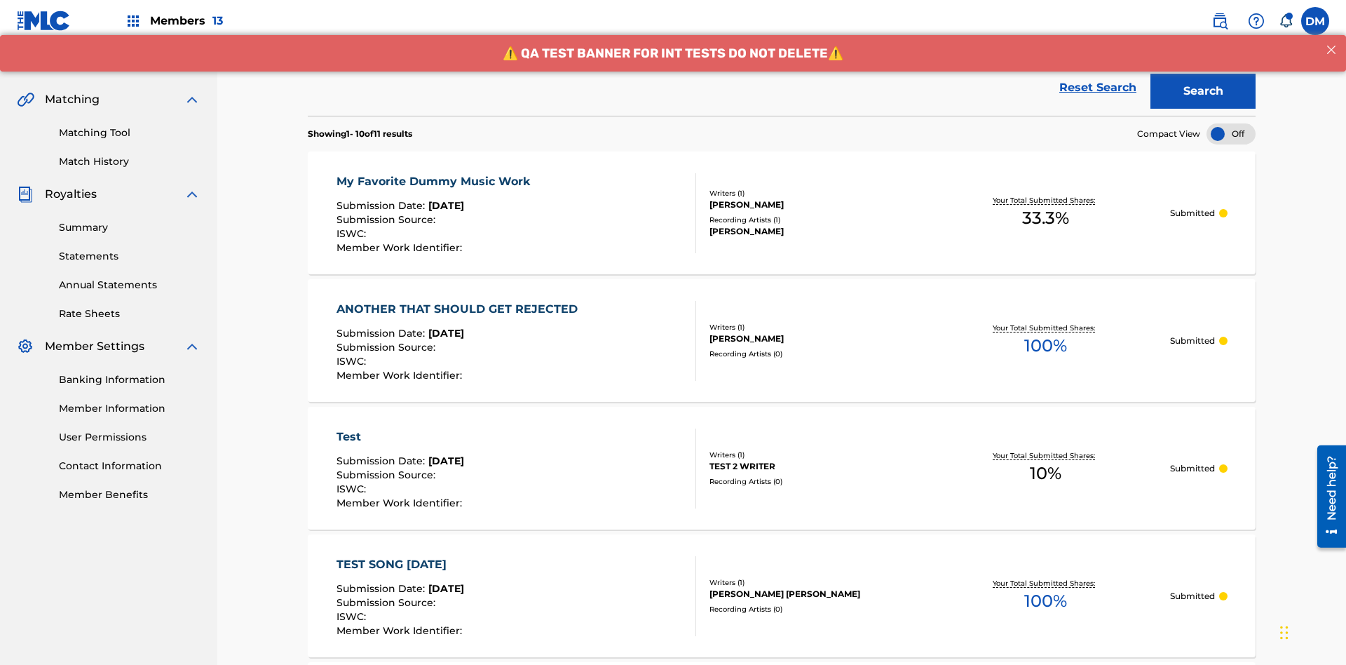
click at [435, 173] on div "My Favorite Dummy Music Work" at bounding box center [437, 181] width 201 height 17
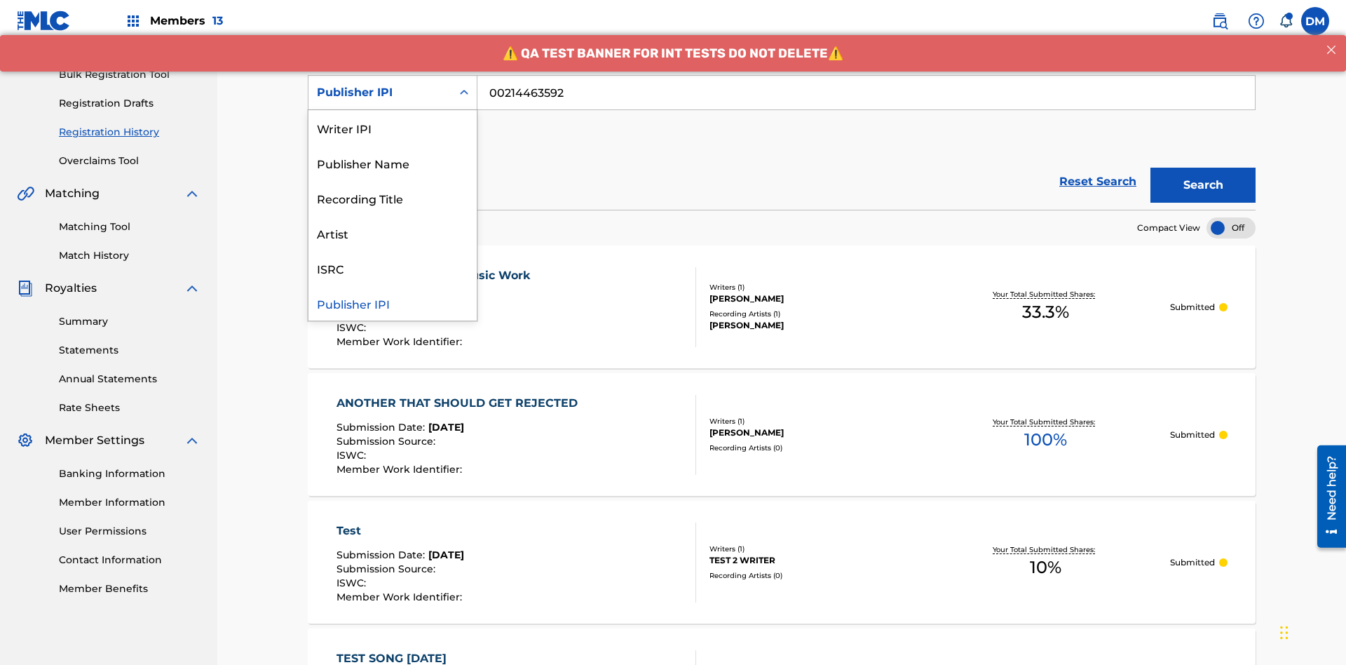
click at [393, 233] on div "Artist" at bounding box center [393, 232] width 168 height 35
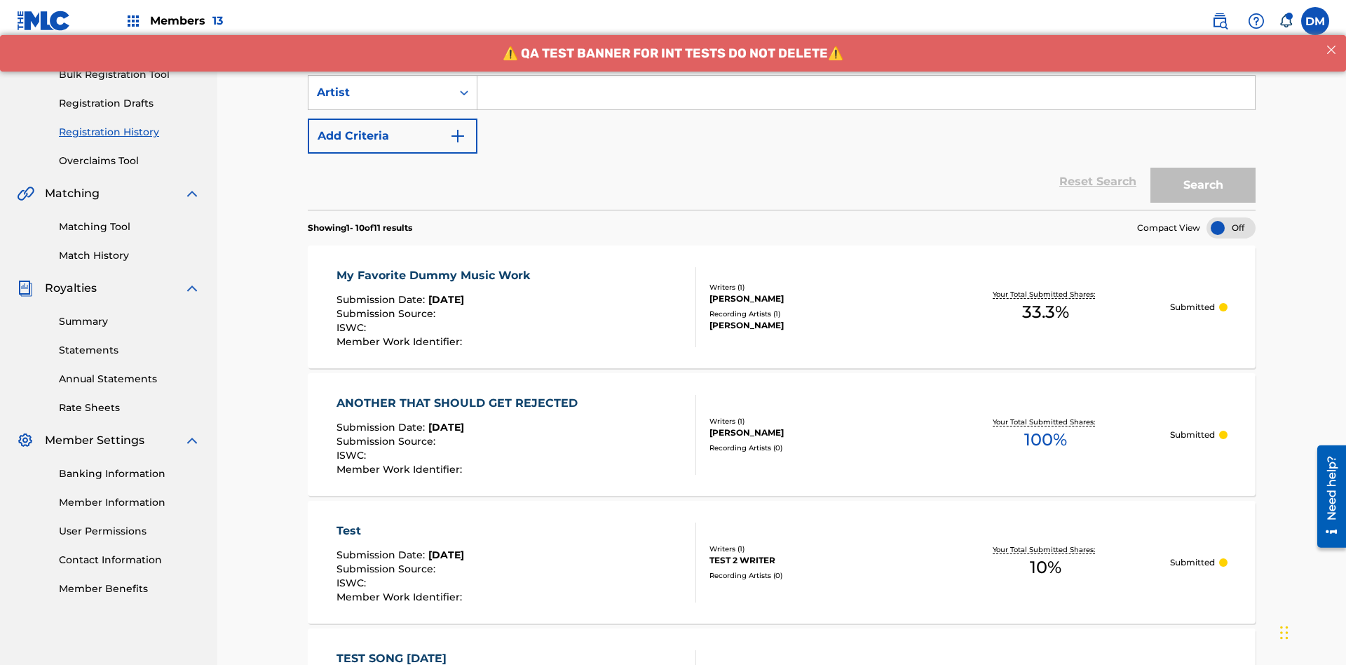
click at [866, 101] on input "Search Form" at bounding box center [867, 93] width 778 height 34
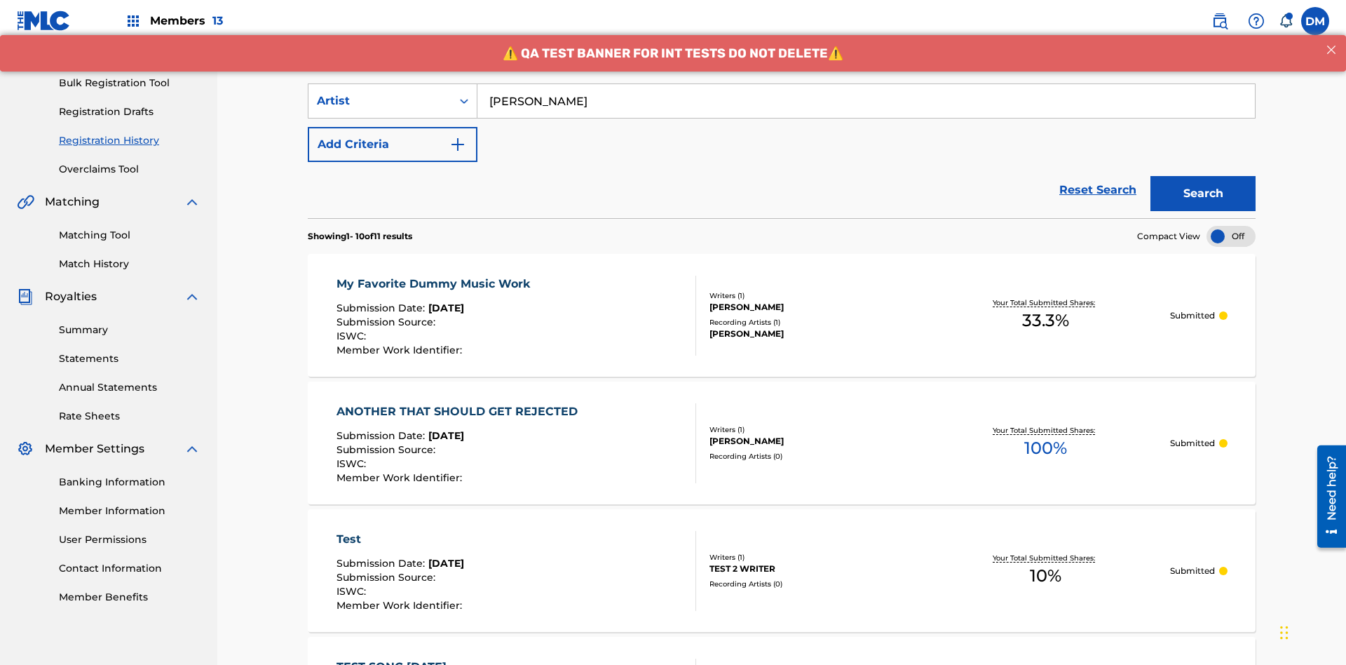
type input "[PERSON_NAME]"
click at [1203, 176] on button "Search" at bounding box center [1203, 193] width 105 height 35
